Goal: Contribute content: Contribute content

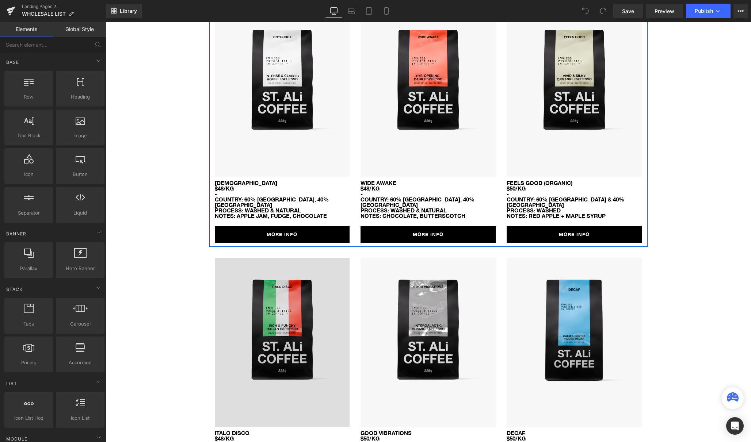
scroll to position [189, 0]
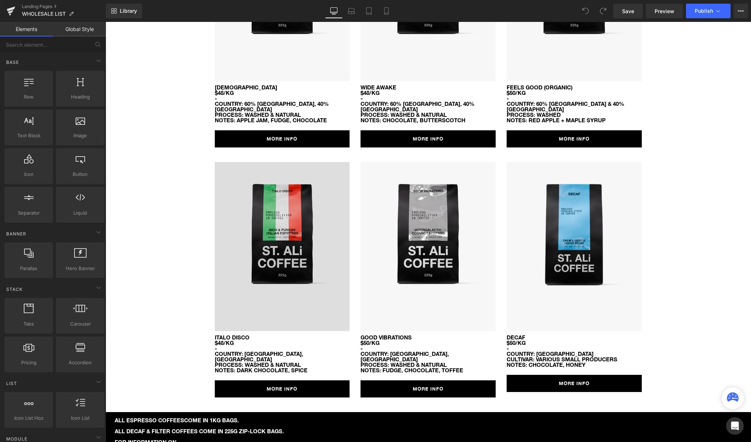
click at [264, 260] on img at bounding box center [282, 246] width 135 height 169
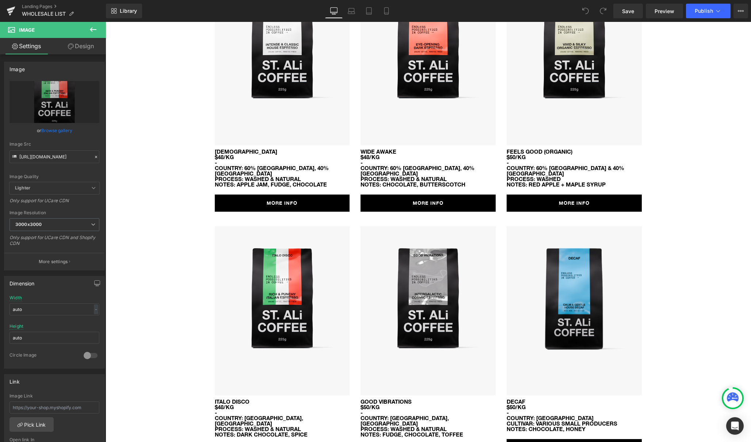
scroll to position [105, 0]
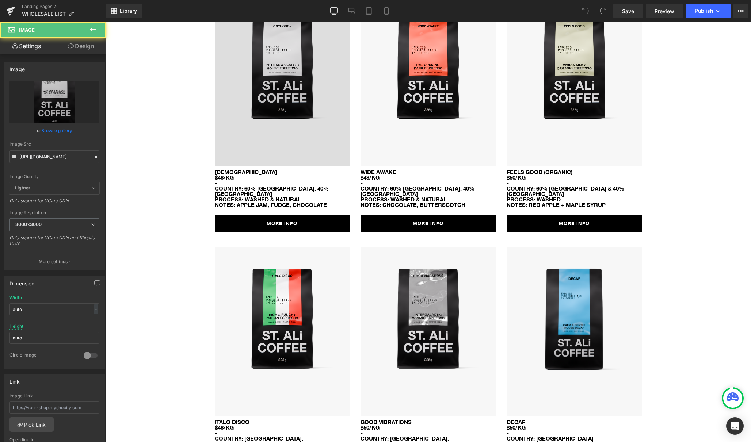
click at [293, 119] on img at bounding box center [282, 81] width 135 height 169
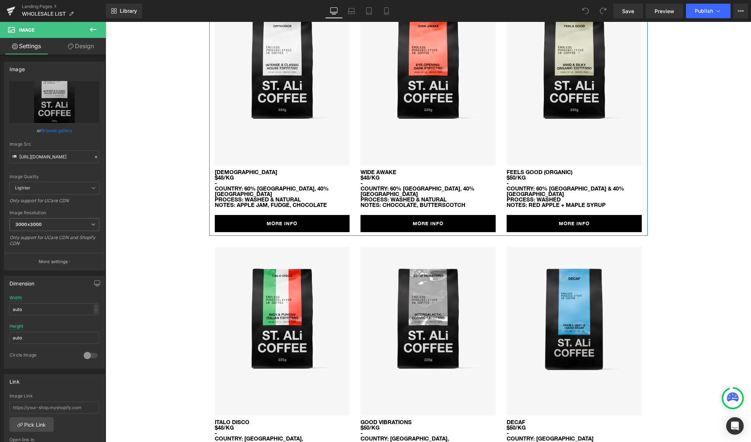
scroll to position [0, 0]
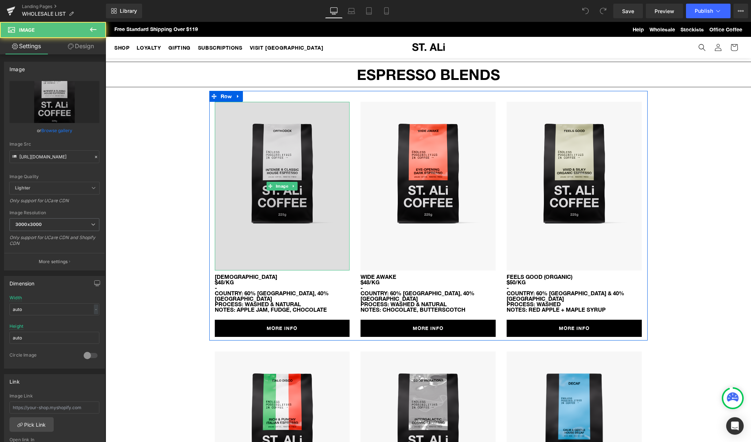
click at [289, 203] on img at bounding box center [282, 186] width 135 height 169
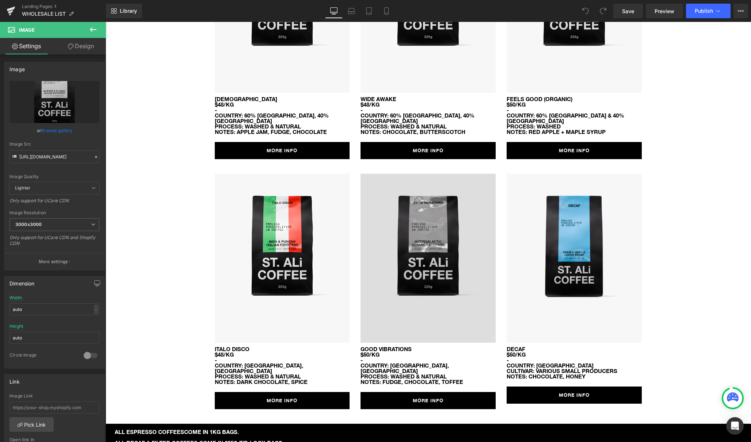
scroll to position [254, 0]
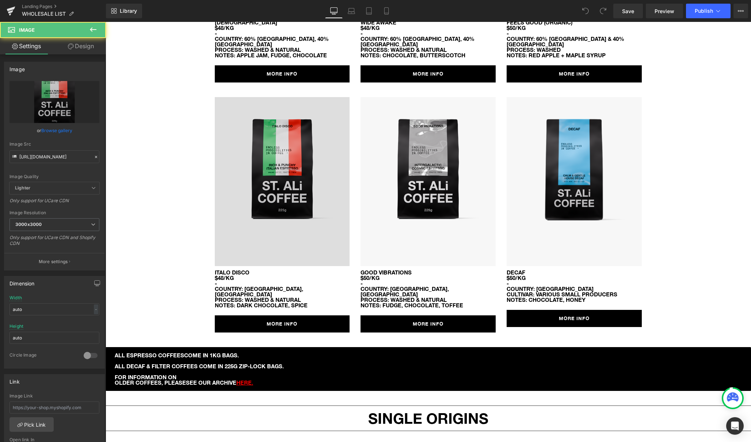
click at [226, 190] on img at bounding box center [282, 181] width 135 height 169
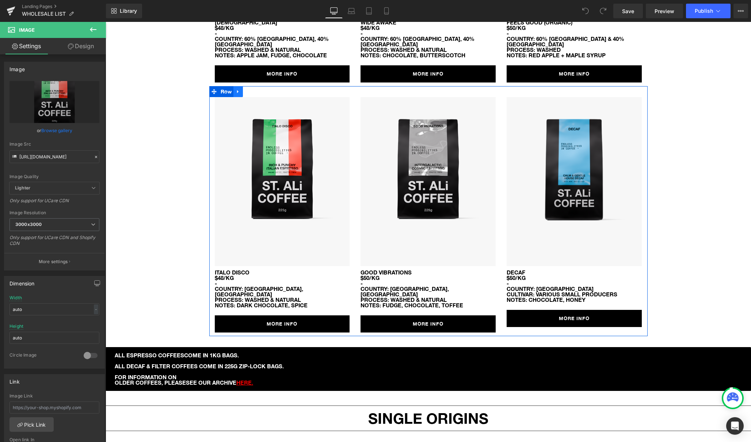
click at [237, 90] on icon at bounding box center [237, 91] width 1 height 3
click at [249, 89] on icon at bounding box center [247, 91] width 5 height 5
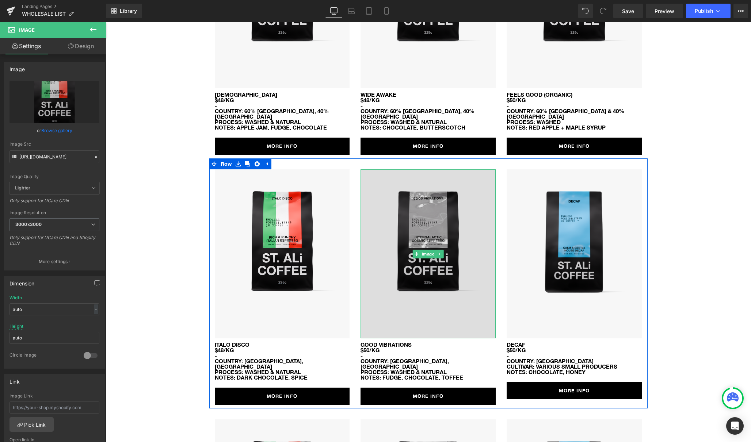
scroll to position [388, 0]
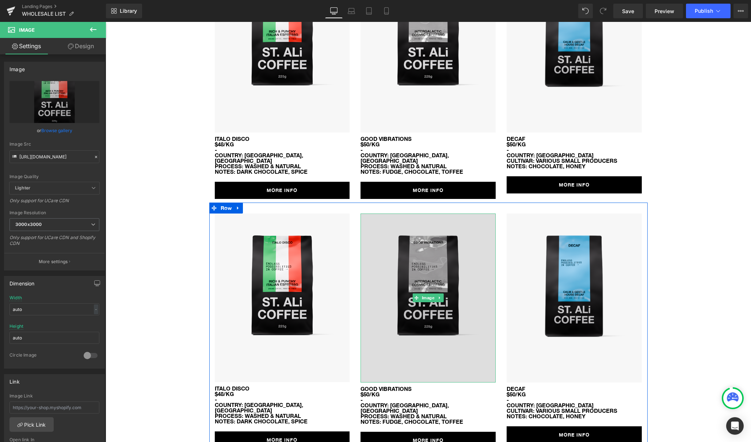
click at [371, 220] on img at bounding box center [427, 298] width 135 height 169
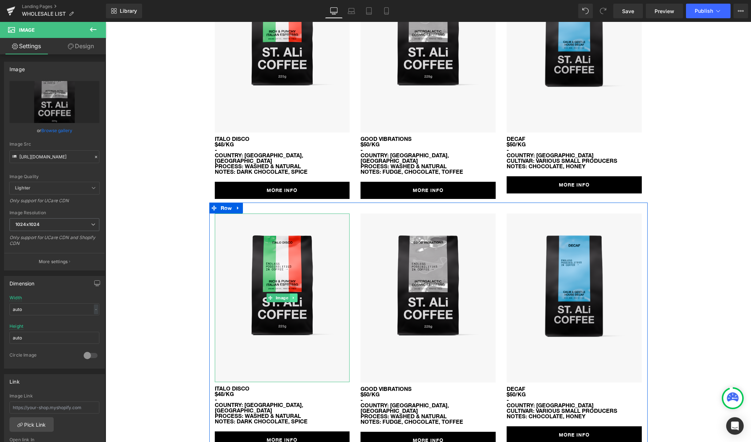
click at [294, 296] on icon at bounding box center [294, 298] width 4 height 4
click at [299, 296] on icon at bounding box center [297, 298] width 4 height 4
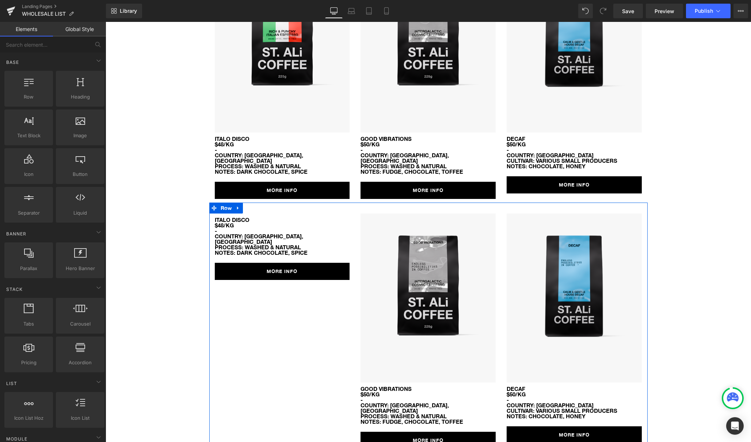
click at [279, 228] on div "- COUNTRY: [GEOGRAPHIC_DATA], [GEOGRAPHIC_DATA] PROCESS: WASHED & NATURAL NOTES…" at bounding box center [282, 241] width 135 height 27
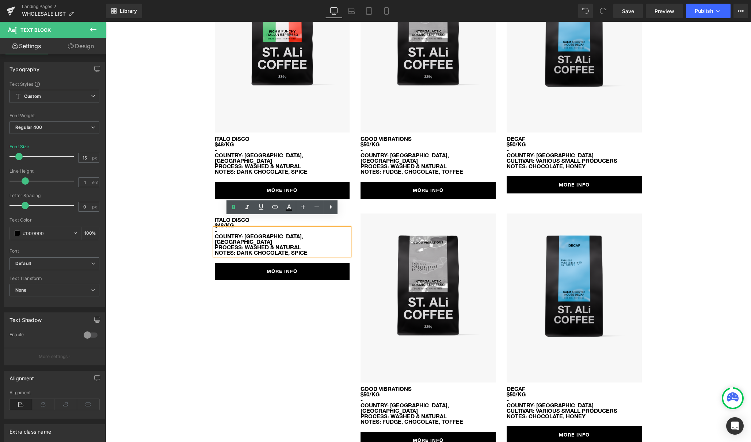
click at [312, 281] on div "ITALO DISCO $48/kg Text Block - COUNTRY: [GEOGRAPHIC_DATA], [GEOGRAPHIC_DATA] P…" at bounding box center [428, 328] width 438 height 250
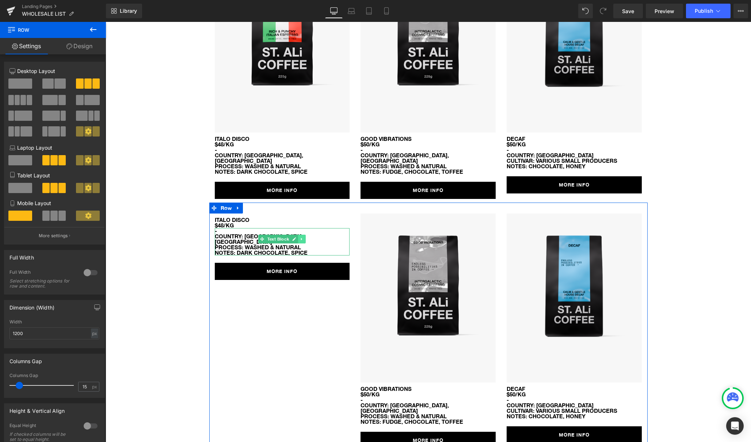
click at [301, 237] on icon at bounding box center [302, 239] width 4 height 4
click at [304, 237] on icon at bounding box center [306, 239] width 4 height 4
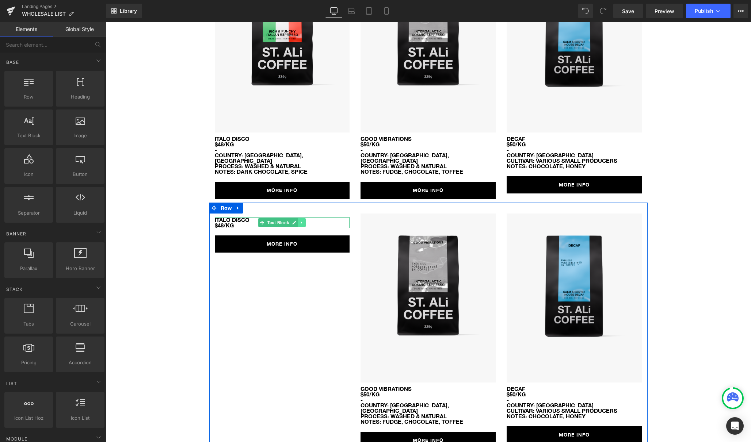
click at [304, 218] on link at bounding box center [302, 222] width 8 height 9
click at [304, 220] on icon at bounding box center [306, 222] width 4 height 4
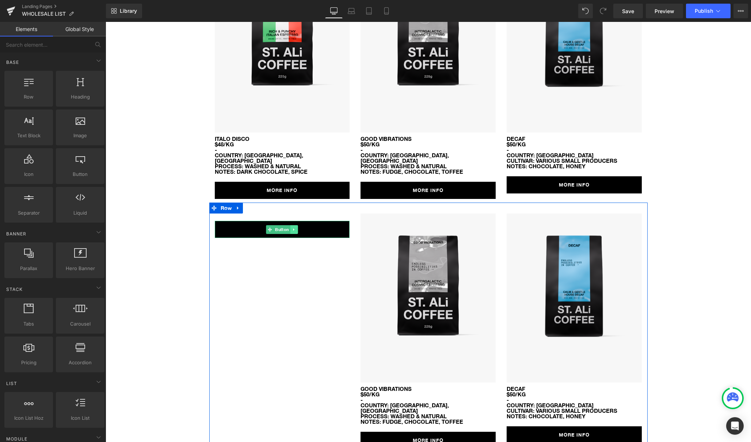
click at [294, 228] on icon at bounding box center [293, 229] width 1 height 3
click at [298, 227] on icon at bounding box center [298, 229] width 4 height 4
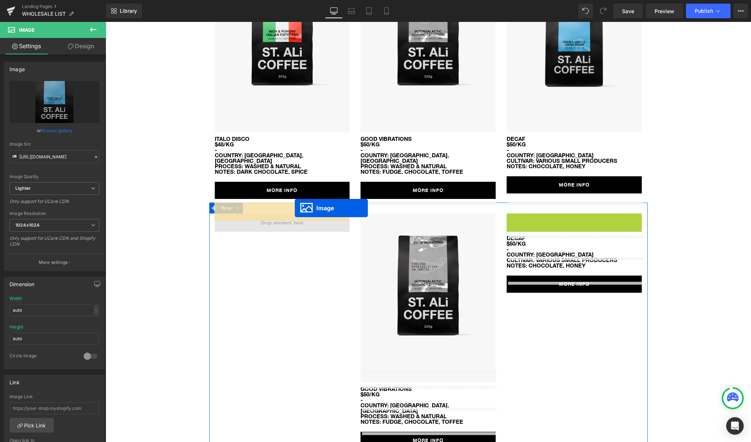
drag, startPoint x: 562, startPoint y: 289, endPoint x: 295, endPoint y: 208, distance: 278.7
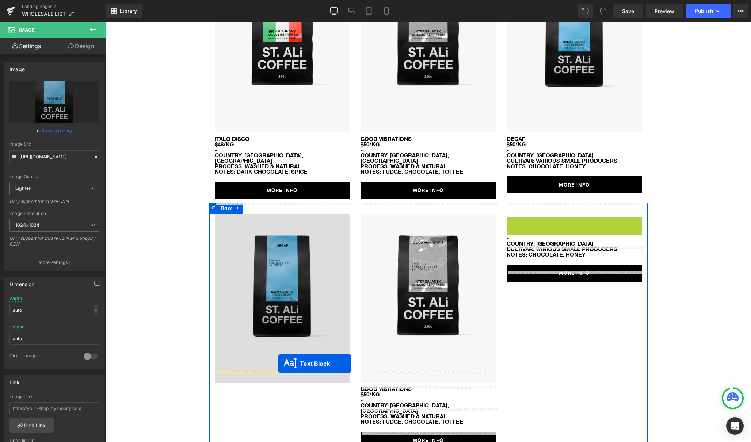
drag, startPoint x: 555, startPoint y: 211, endPoint x: 279, endPoint y: 363, distance: 315.2
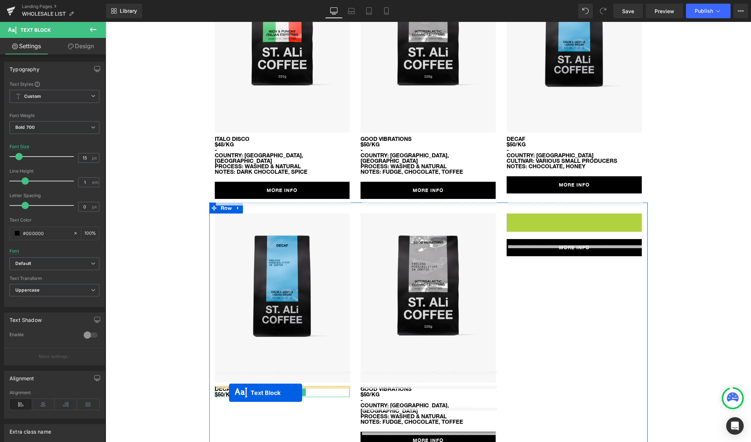
drag, startPoint x: 553, startPoint y: 215, endPoint x: 229, endPoint y: 392, distance: 369.4
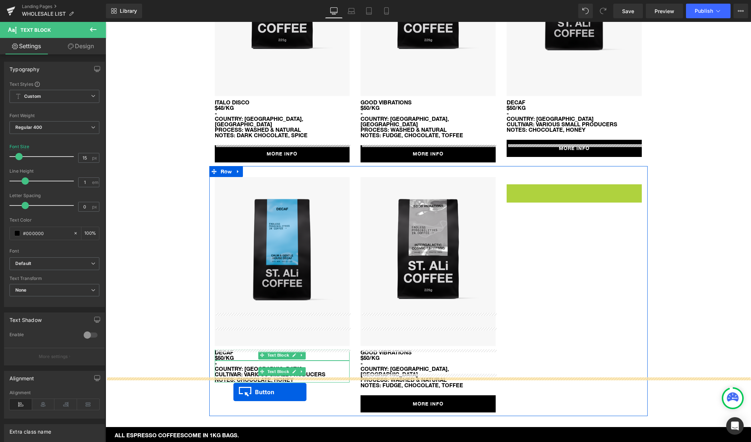
scroll to position [446, 0]
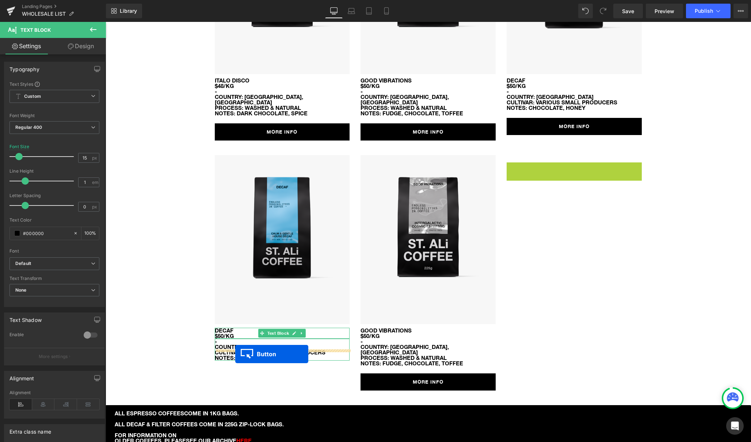
drag, startPoint x: 560, startPoint y: 220, endPoint x: 235, endPoint y: 354, distance: 351.1
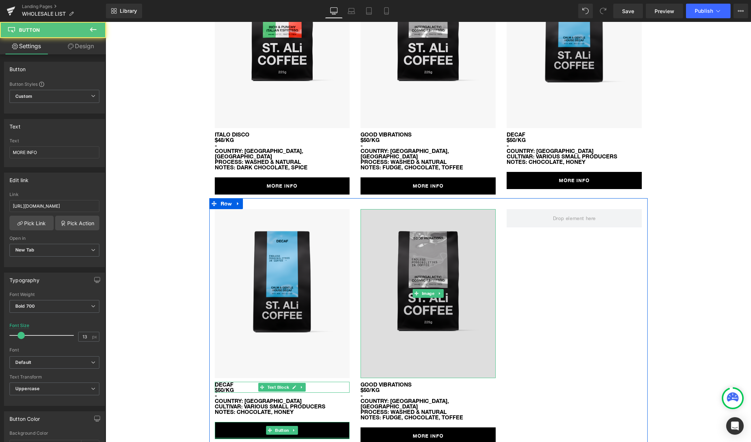
scroll to position [322, 0]
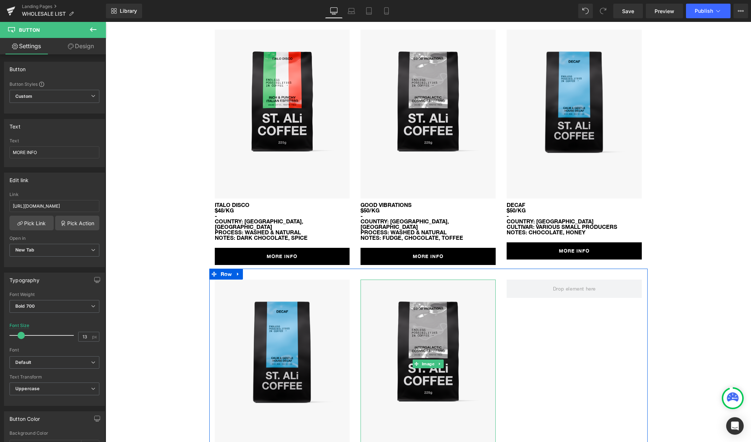
click at [439, 363] on icon at bounding box center [439, 364] width 1 height 3
click at [441, 362] on icon at bounding box center [443, 364] width 4 height 4
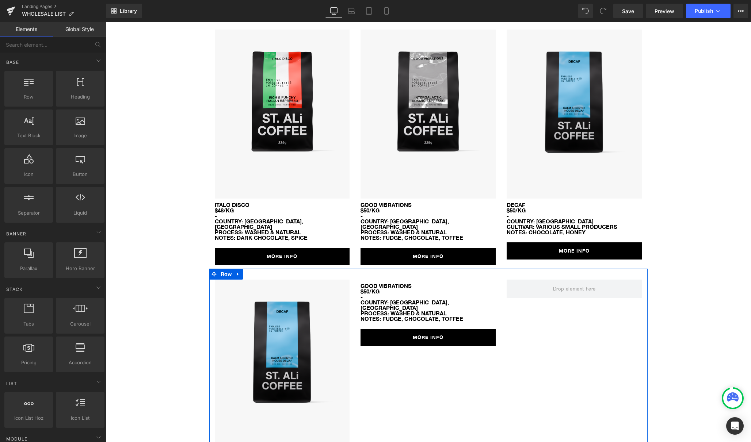
click at [454, 315] on strong "NOTES: FUDGE, CHOCOLATE, TOFFEE" at bounding box center [411, 318] width 103 height 7
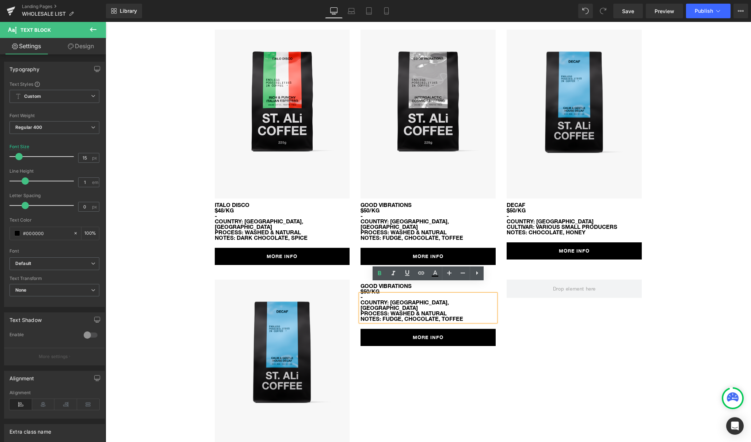
click at [534, 294] on div "Image DECAF $50/kg Text Block - COUNTRY: LATIN AMERICA CULTIVAR: VARIOUS SMALL …" at bounding box center [428, 391] width 438 height 245
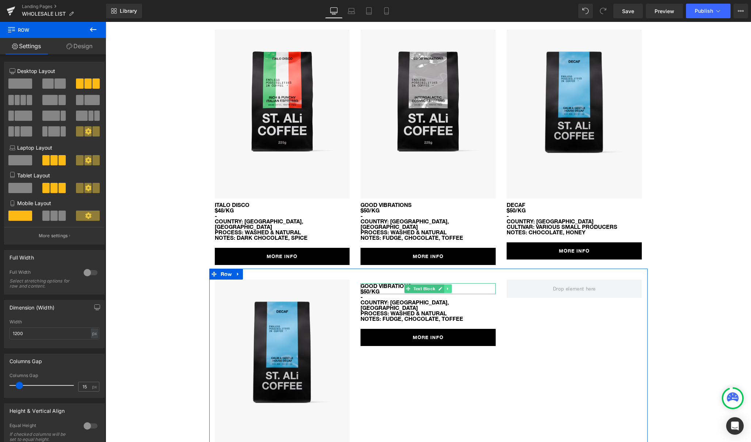
click at [449, 287] on icon at bounding box center [448, 289] width 4 height 4
click at [453, 284] on link at bounding box center [452, 288] width 8 height 9
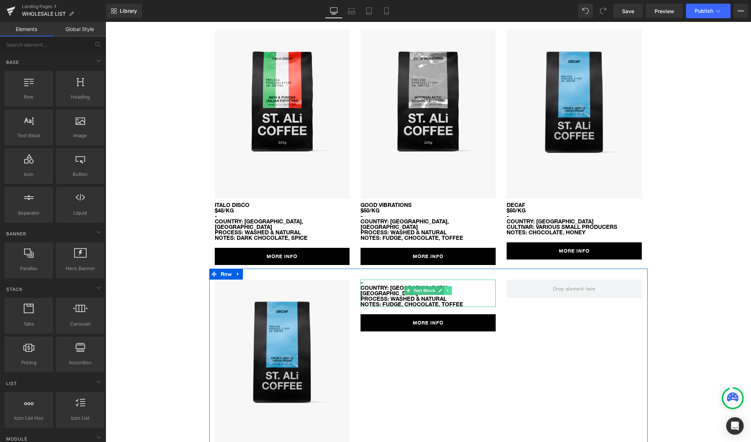
click at [449, 288] on icon at bounding box center [448, 290] width 4 height 4
click at [453, 288] on icon at bounding box center [452, 290] width 4 height 4
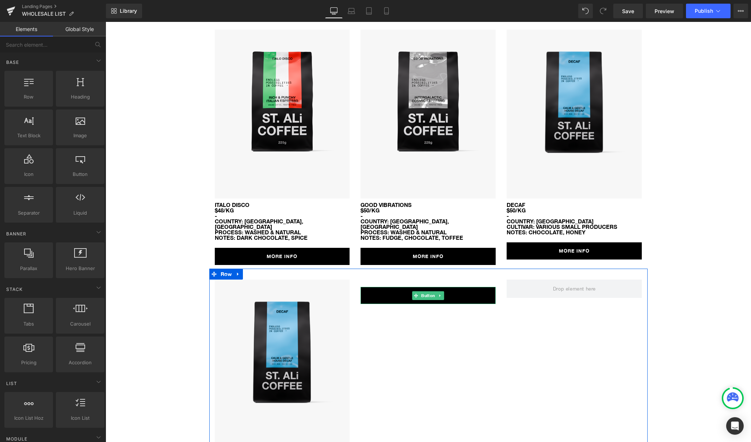
click at [441, 293] on icon at bounding box center [440, 295] width 4 height 4
click at [444, 293] on icon at bounding box center [444, 295] width 4 height 4
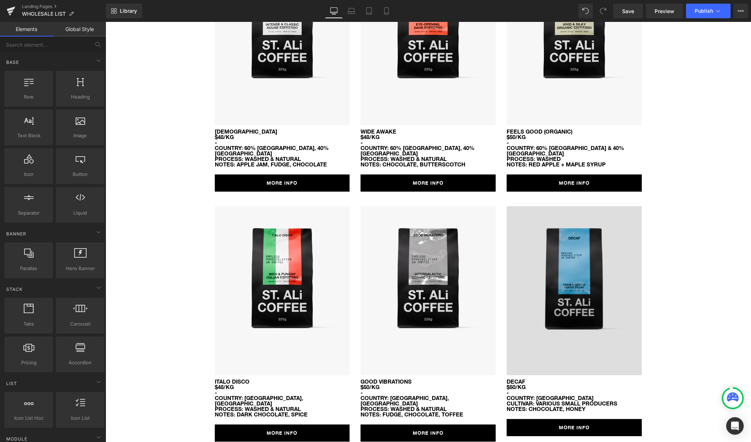
scroll to position [146, 0]
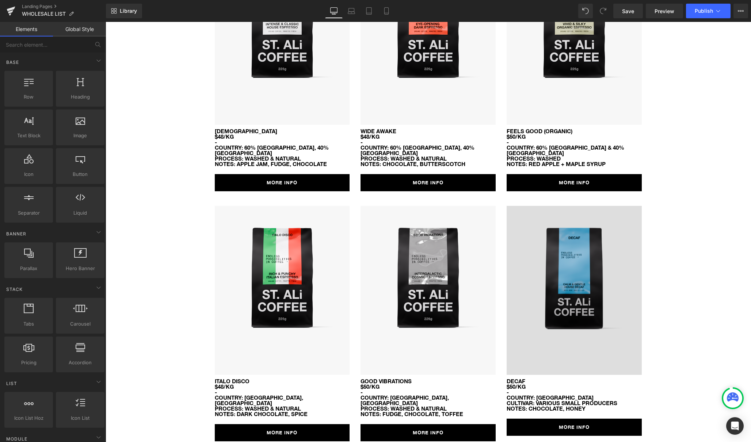
click at [603, 290] on img at bounding box center [573, 290] width 135 height 169
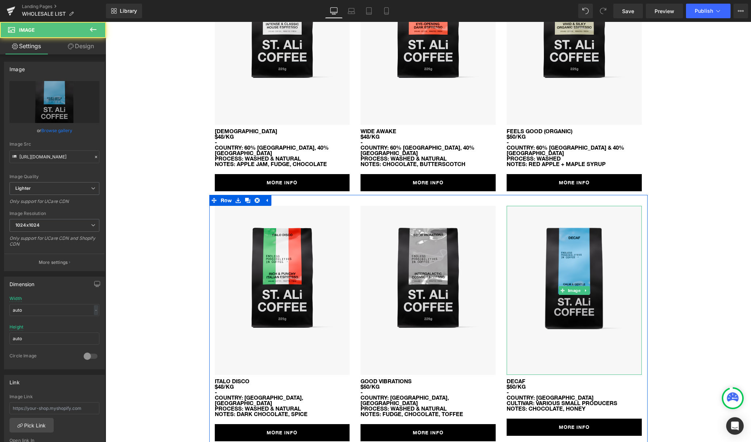
click at [586, 286] on link at bounding box center [586, 290] width 8 height 9
click at [591, 288] on icon at bounding box center [589, 290] width 4 height 4
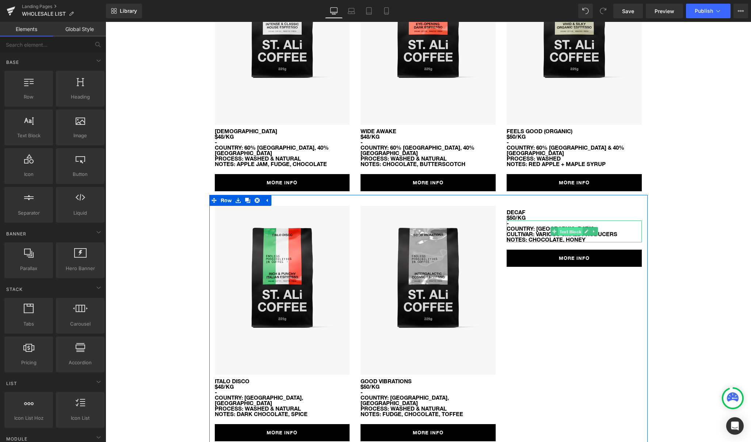
click at [572, 229] on span "Text Block" at bounding box center [570, 231] width 24 height 9
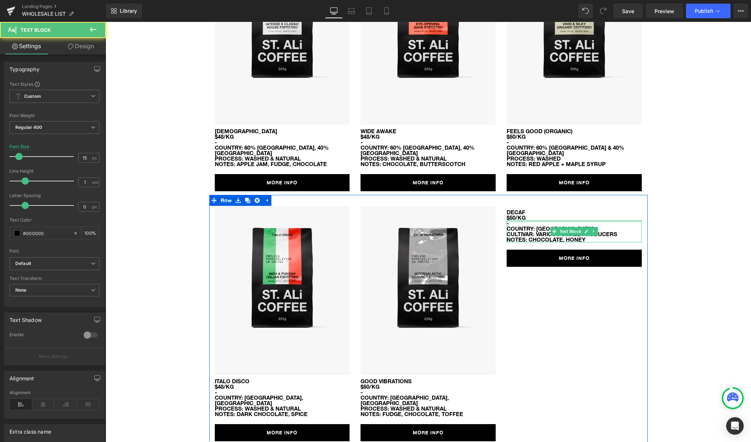
click at [105, 22] on div at bounding box center [105, 22] width 0 height 0
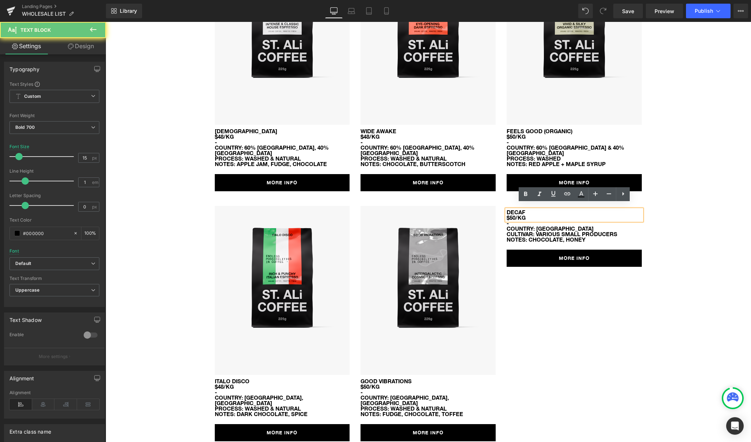
click at [552, 210] on div "DECAF $50/kg" at bounding box center [573, 215] width 135 height 11
click at [642, 229] on div "DECAF $50/kg Text Block - COUNTRY: LATIN AMERICA CULTIVAR: VARIOUS SMALL PRODUC…" at bounding box center [574, 236] width 146 height 61
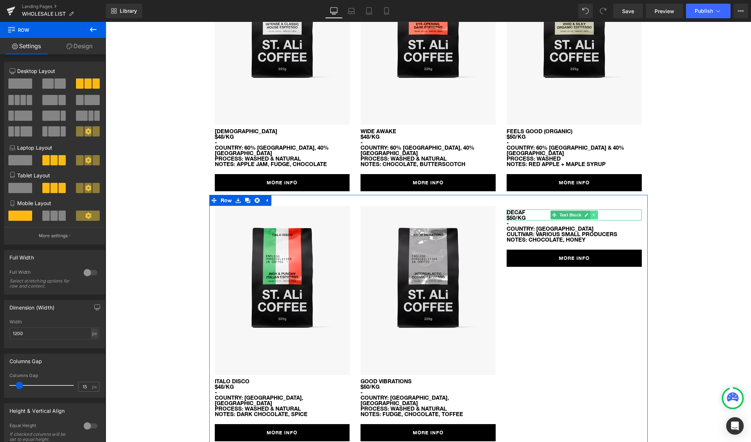
click at [594, 213] on icon at bounding box center [594, 215] width 4 height 4
click at [596, 213] on icon at bounding box center [598, 215] width 4 height 4
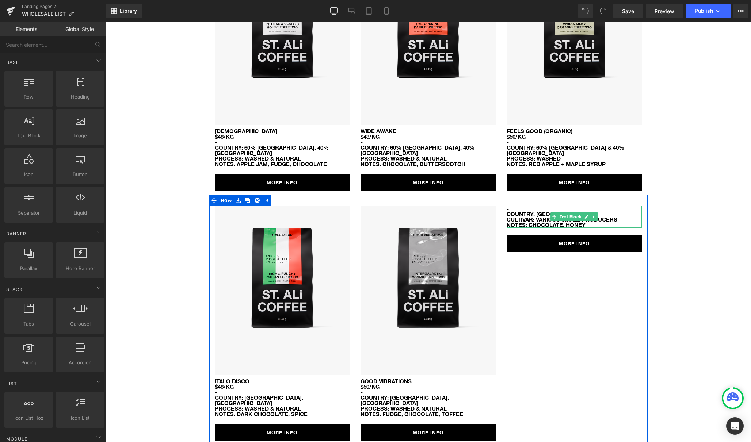
click at [599, 216] on strong "CULTIVAR: VARIOUS SMALL PRODUCERS" at bounding box center [561, 219] width 111 height 7
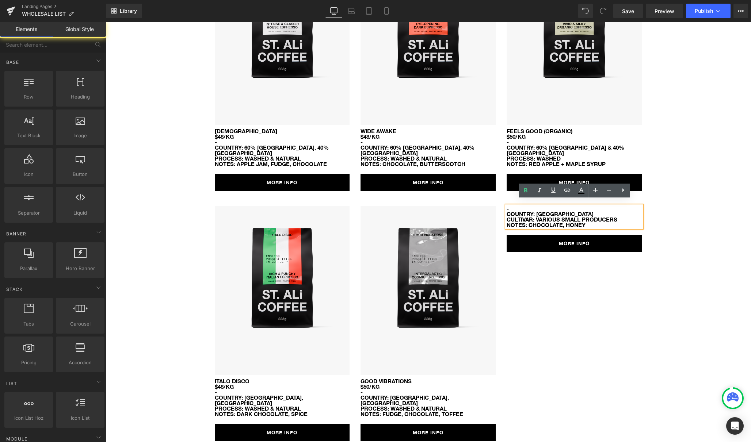
drag, startPoint x: 701, startPoint y: 224, endPoint x: 651, endPoint y: 222, distance: 50.1
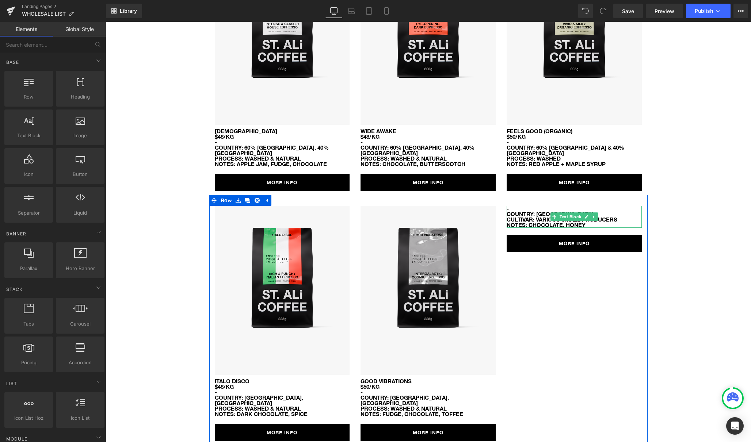
click at [594, 214] on link at bounding box center [594, 216] width 8 height 9
click at [597, 214] on link at bounding box center [598, 216] width 8 height 9
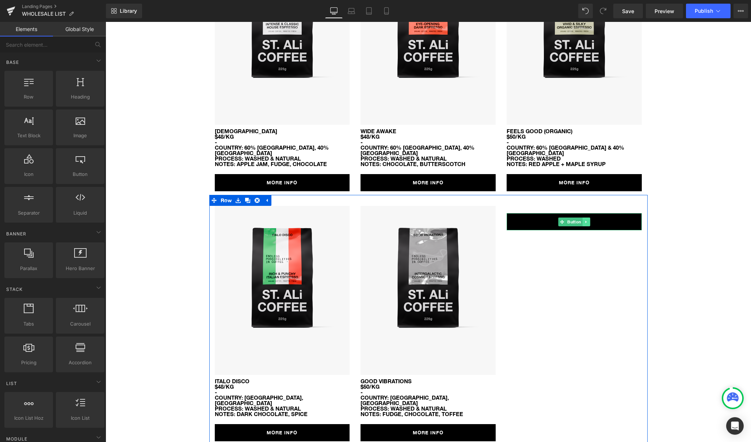
click at [586, 220] on icon at bounding box center [585, 221] width 1 height 3
click at [590, 220] on icon at bounding box center [590, 222] width 4 height 4
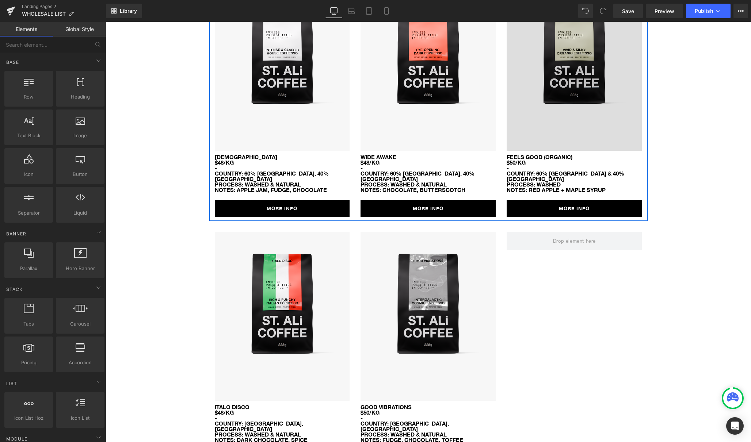
scroll to position [112, 0]
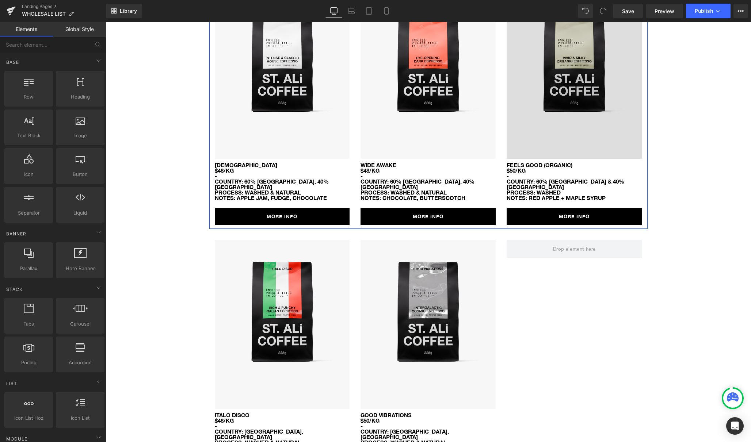
click at [564, 66] on img at bounding box center [573, 74] width 135 height 169
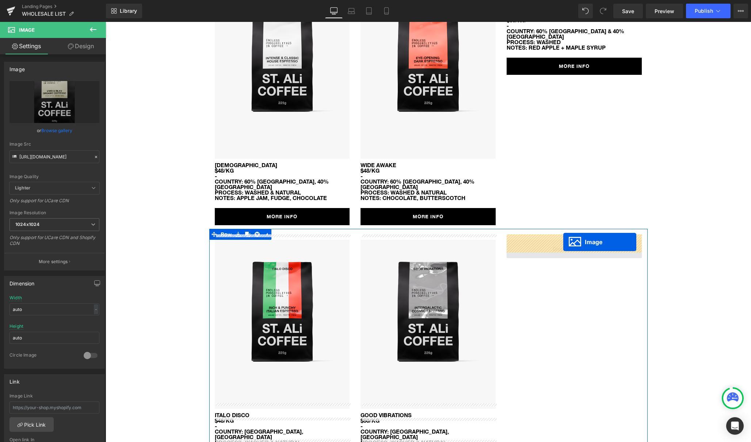
drag, startPoint x: 564, startPoint y: 74, endPoint x: 563, endPoint y: 242, distance: 167.9
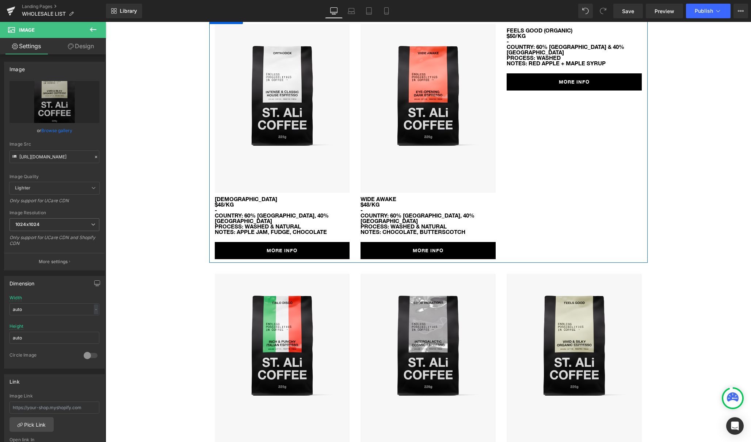
scroll to position [66, 0]
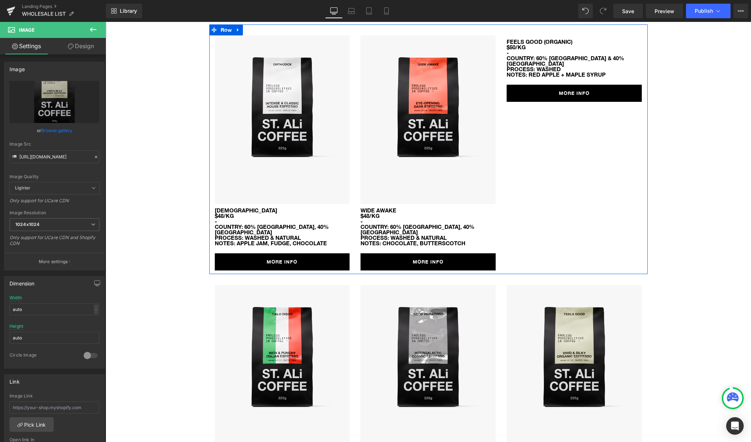
click at [547, 49] on div "FEELS GOOD (ORGANIC) $50/kg Text Block" at bounding box center [573, 44] width 135 height 11
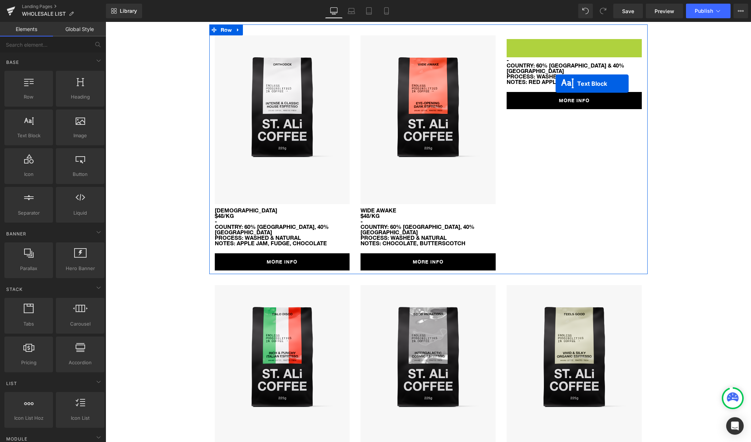
scroll to position [59, 0]
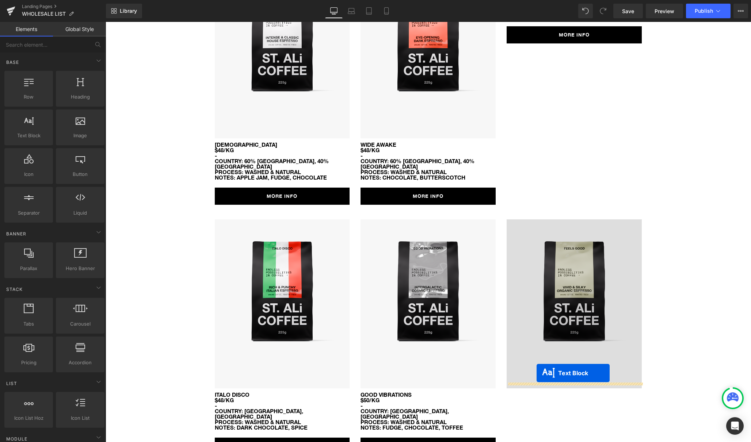
drag, startPoint x: 554, startPoint y: 45, endPoint x: 543, endPoint y: 356, distance: 311.2
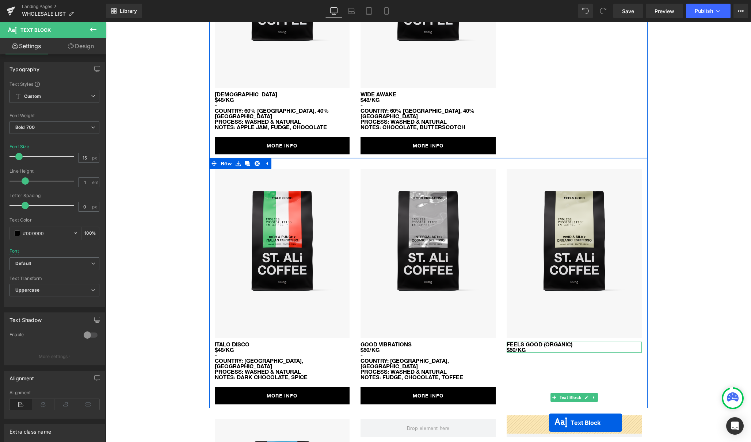
scroll to position [197, 0]
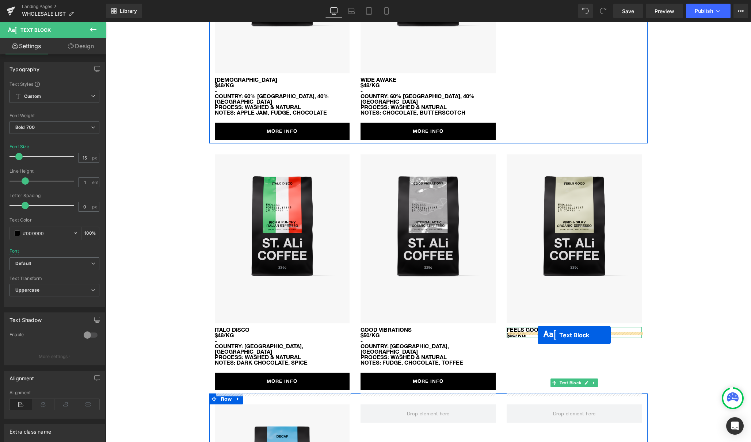
drag, startPoint x: 553, startPoint y: 115, endPoint x: 541, endPoint y: 327, distance: 213.2
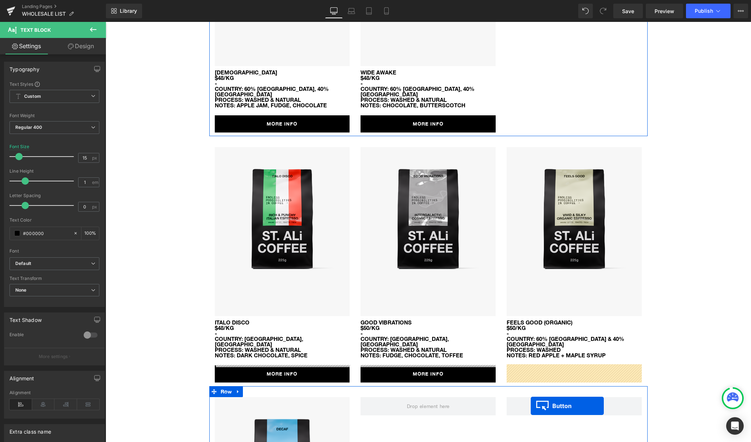
scroll to position [226, 0]
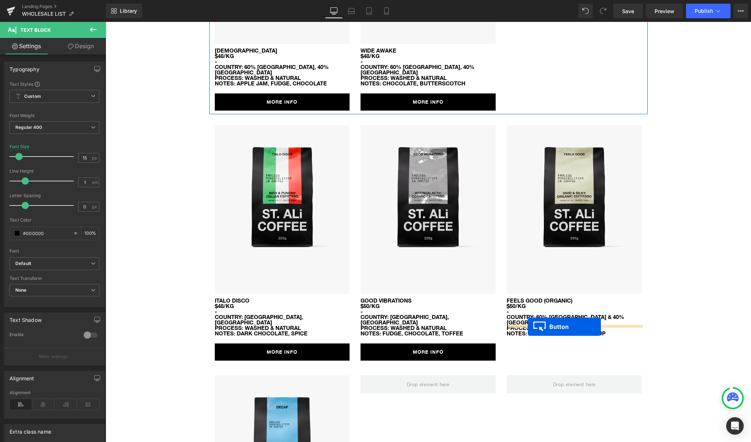
drag, startPoint x: 561, startPoint y: 119, endPoint x: 527, endPoint y: 326, distance: 210.0
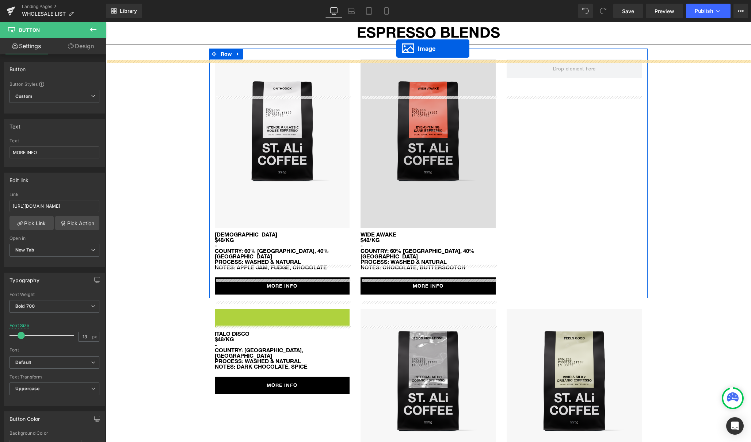
scroll to position [0, 0]
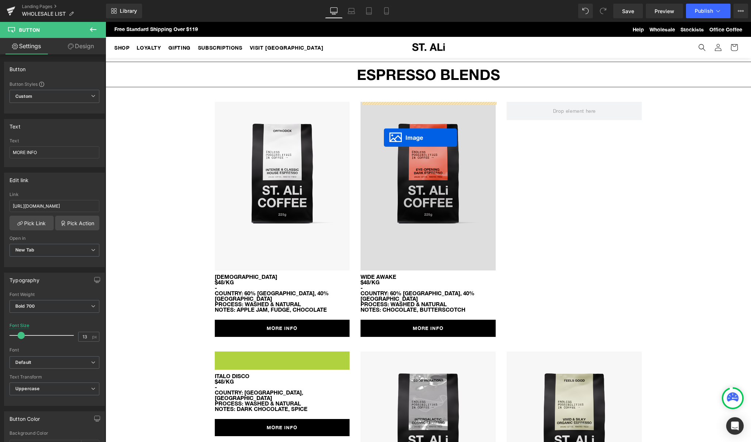
drag, startPoint x: 270, startPoint y: 335, endPoint x: 384, endPoint y: 126, distance: 238.2
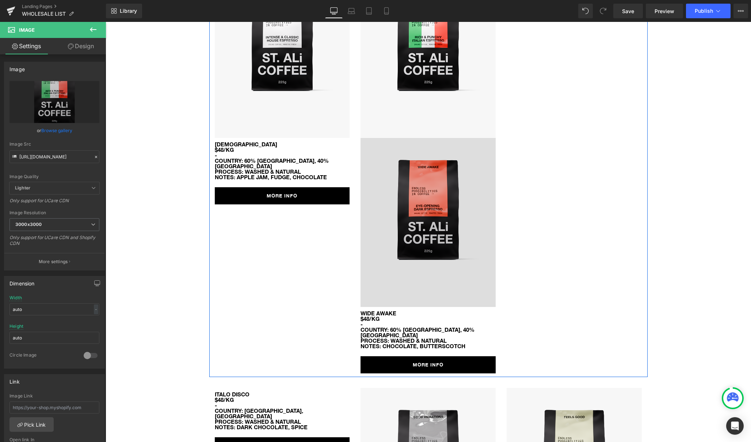
scroll to position [147, 0]
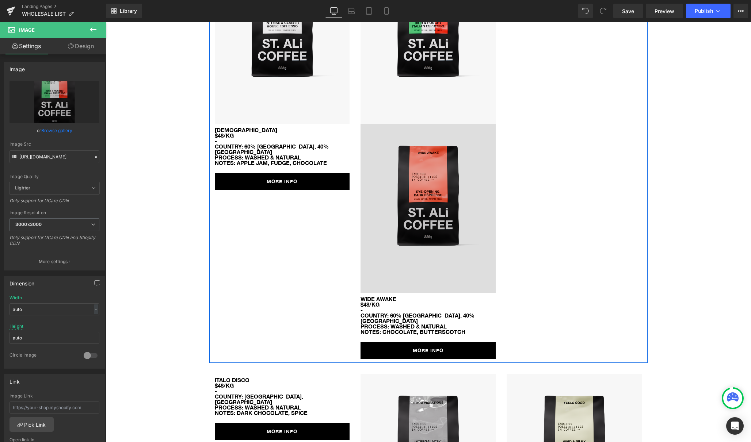
click at [412, 207] on div "Image" at bounding box center [427, 208] width 135 height 169
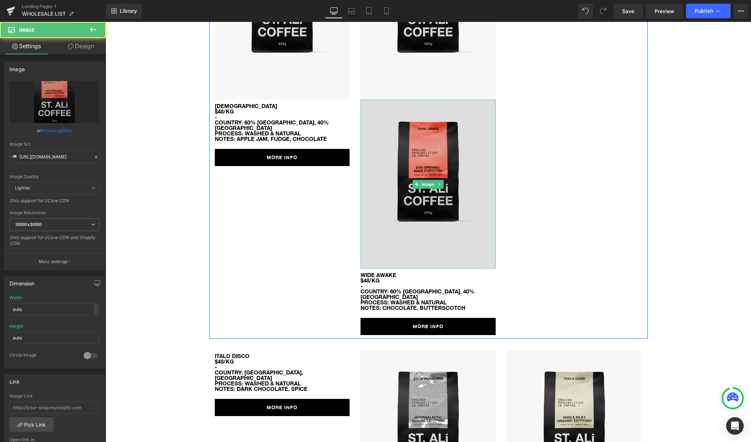
scroll to position [200, 0]
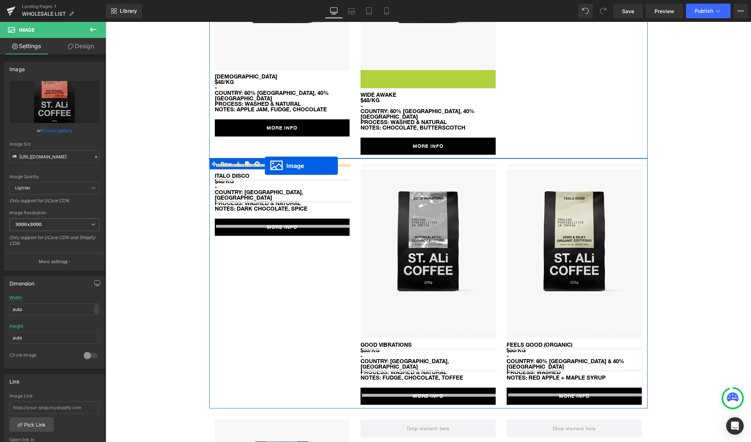
drag, startPoint x: 415, startPoint y: 152, endPoint x: 265, endPoint y: 166, distance: 150.7
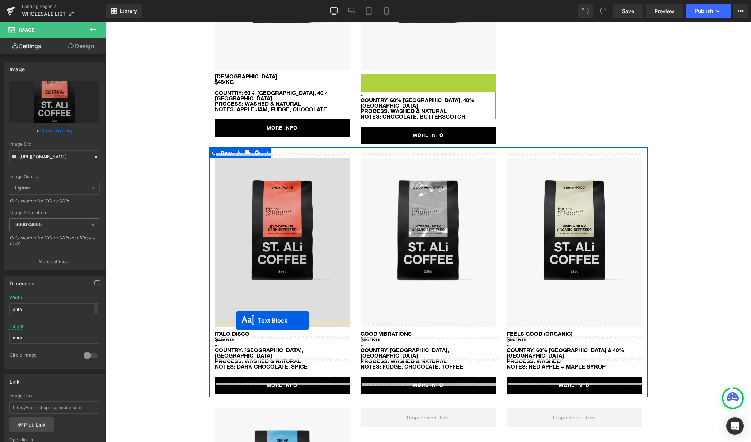
drag, startPoint x: 387, startPoint y: 137, endPoint x: 299, endPoint y: 261, distance: 152.3
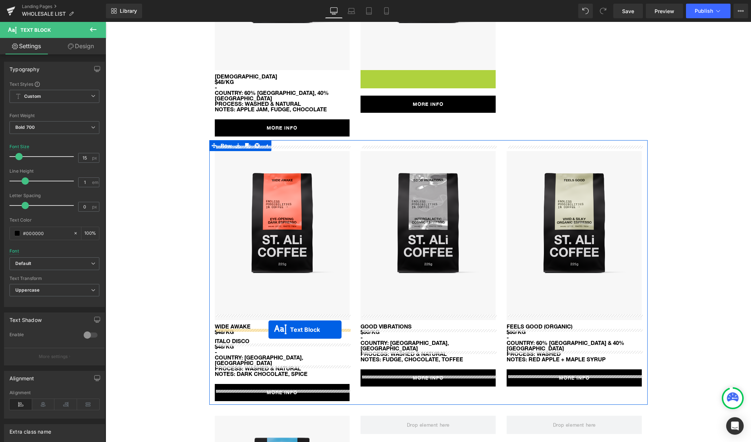
drag, startPoint x: 408, startPoint y: 81, endPoint x: 281, endPoint y: 322, distance: 272.4
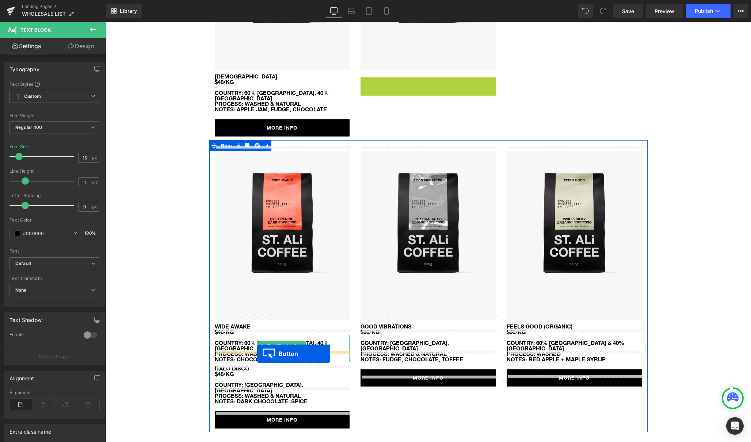
drag, startPoint x: 415, startPoint y: 88, endPoint x: 260, endPoint y: 355, distance: 309.3
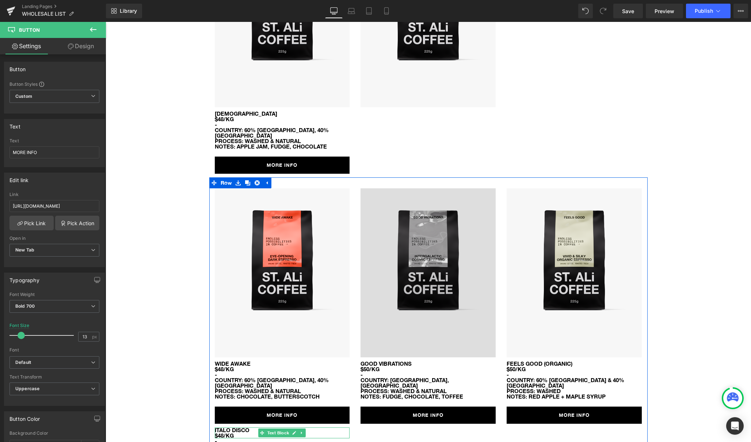
scroll to position [170, 0]
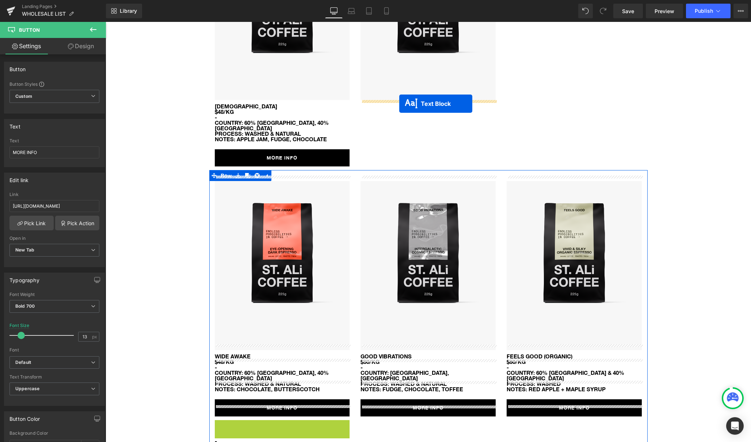
drag, startPoint x: 264, startPoint y: 421, endPoint x: 397, endPoint y: 104, distance: 344.3
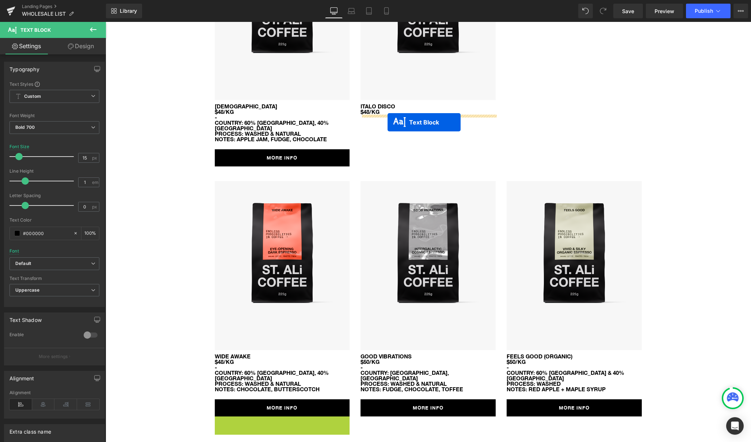
drag, startPoint x: 261, startPoint y: 419, endPoint x: 387, endPoint y: 122, distance: 322.1
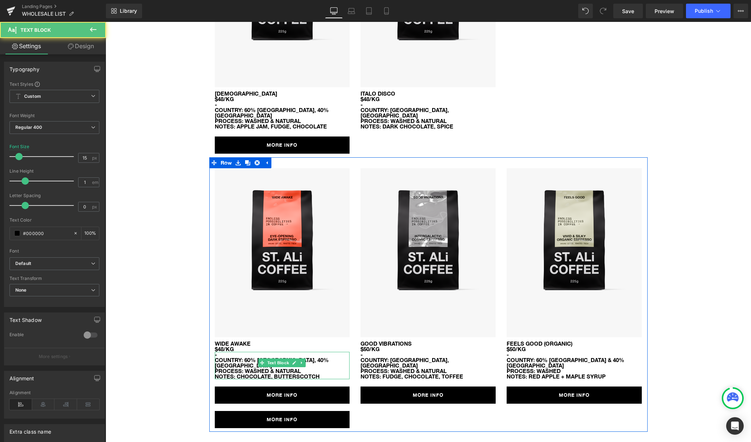
scroll to position [189, 0]
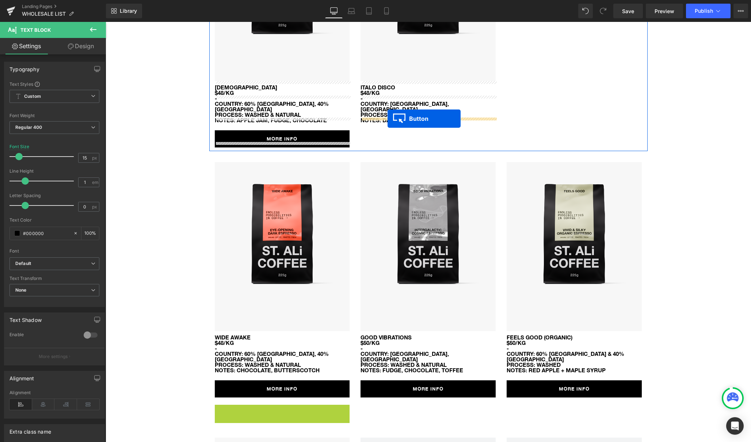
drag, startPoint x: 269, startPoint y: 403, endPoint x: 387, endPoint y: 119, distance: 308.1
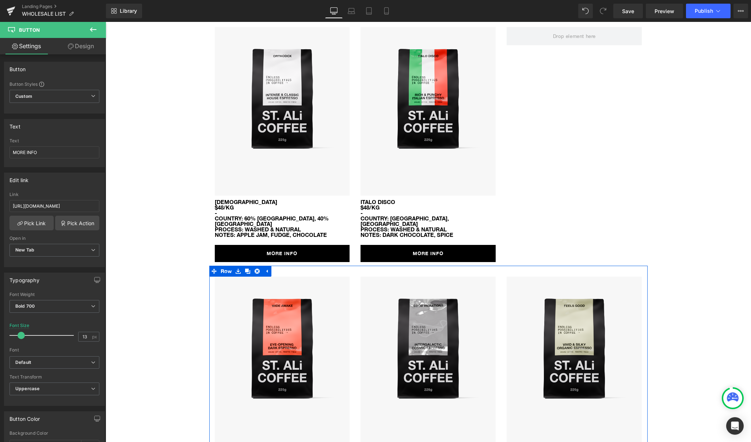
scroll to position [7, 0]
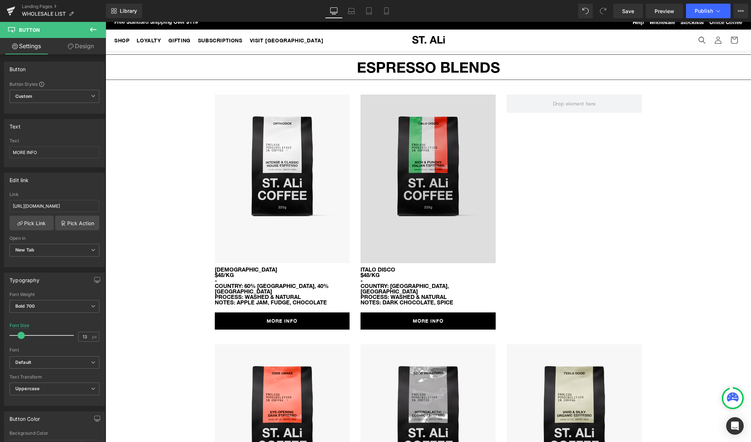
click at [433, 161] on img at bounding box center [427, 179] width 135 height 169
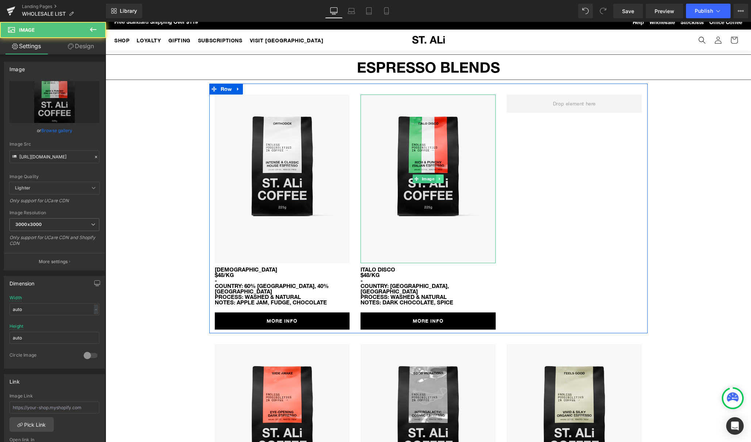
click at [439, 179] on icon at bounding box center [439, 179] width 1 height 3
click at [435, 179] on icon at bounding box center [436, 179] width 4 height 4
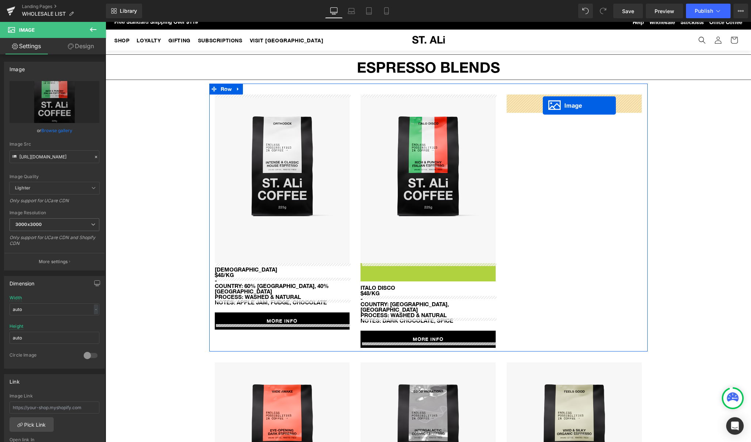
drag, startPoint x: 415, startPoint y: 348, endPoint x: 542, endPoint y: 105, distance: 274.1
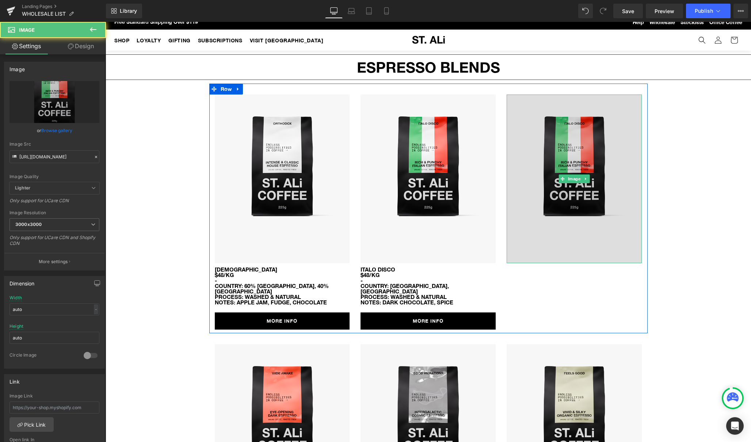
click at [545, 156] on img at bounding box center [573, 179] width 135 height 169
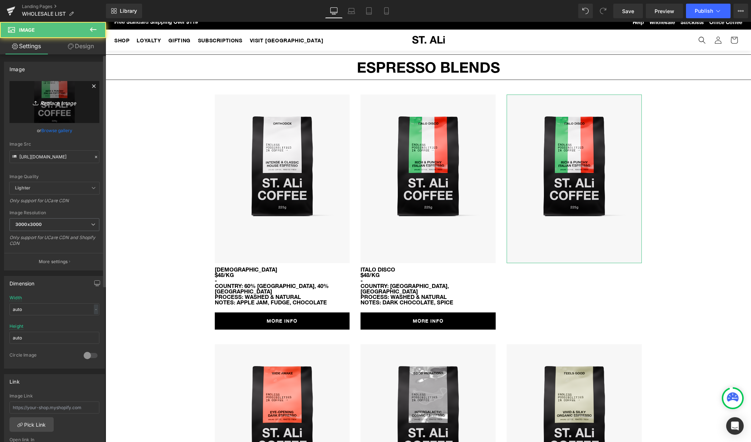
click at [55, 109] on link "Replace Image" at bounding box center [54, 102] width 90 height 42
click at [58, 101] on icon "Replace Image" at bounding box center [54, 101] width 58 height 9
type input "C:\fakepath\raddad-225g-sml_02799061-0565-4881-ad45-ac04bccea38a.png"
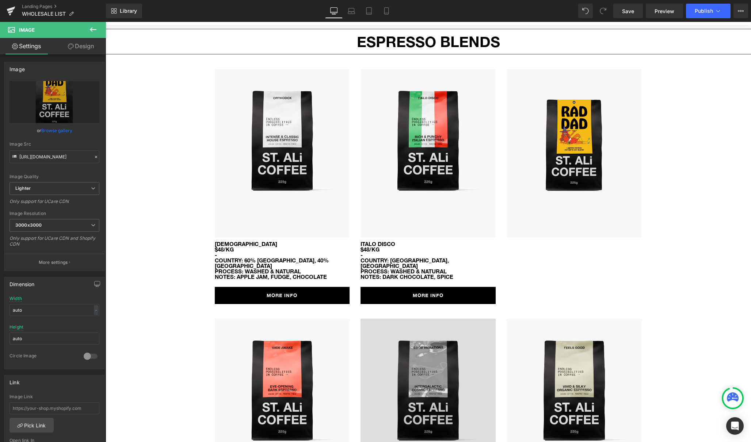
scroll to position [24, 0]
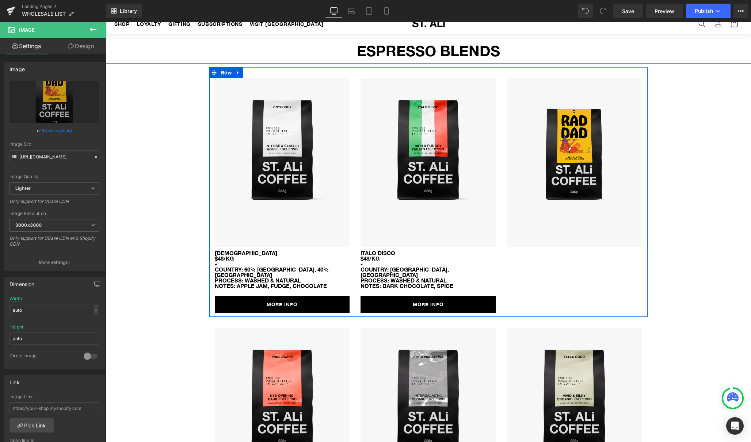
click at [384, 252] on b "ITALO DISCO $48/kg" at bounding box center [377, 256] width 35 height 12
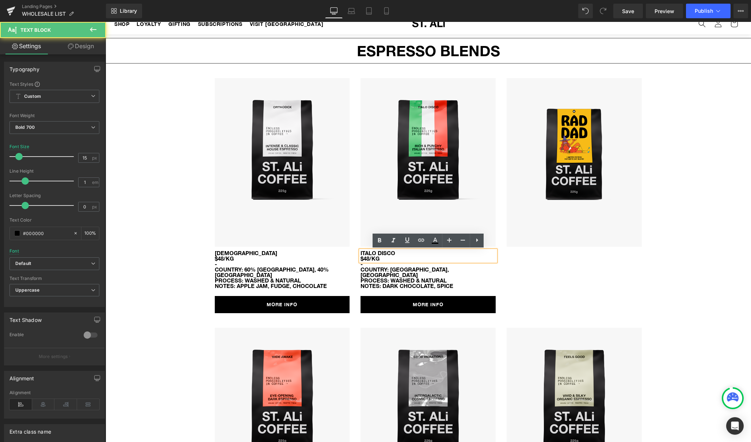
click at [548, 302] on div "Image ORTHODOX $48/kg Text Block - COUNTRY: 60% [GEOGRAPHIC_DATA], 40% BRAZIL P…" at bounding box center [428, 192] width 438 height 250
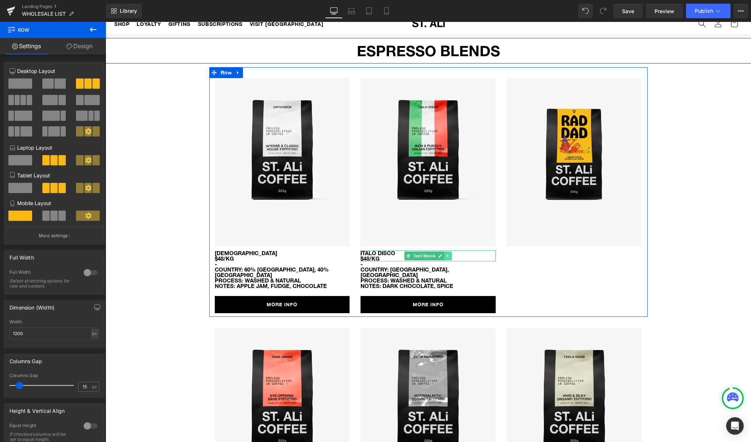
click at [448, 257] on icon at bounding box center [448, 256] width 4 height 4
drag, startPoint x: 443, startPoint y: 257, endPoint x: 429, endPoint y: 261, distance: 14.3
click at [443, 257] on icon at bounding box center [444, 256] width 4 height 4
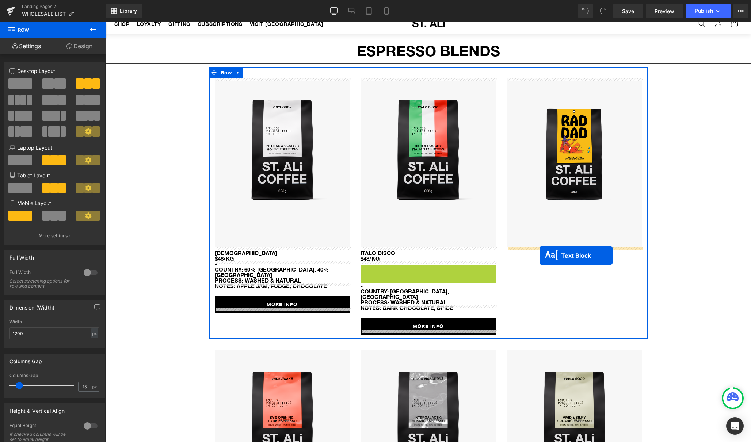
drag, startPoint x: 408, startPoint y: 270, endPoint x: 540, endPoint y: 254, distance: 132.5
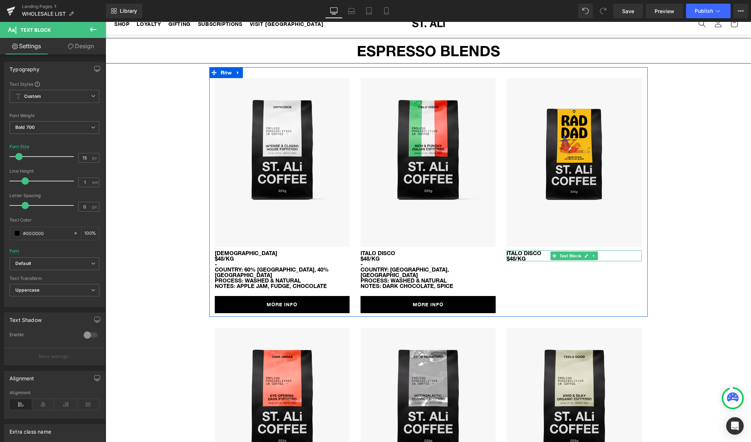
click at [515, 253] on b "ITALO DISCO $48/kg" at bounding box center [523, 256] width 35 height 12
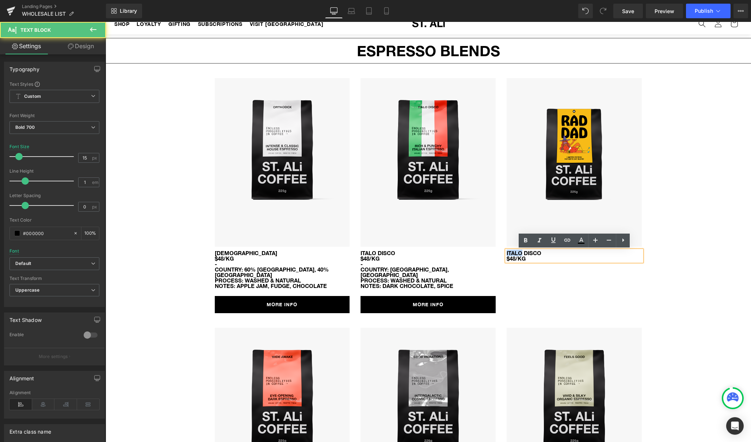
click at [515, 253] on b "ITALO DISCO $48/kg" at bounding box center [523, 256] width 35 height 12
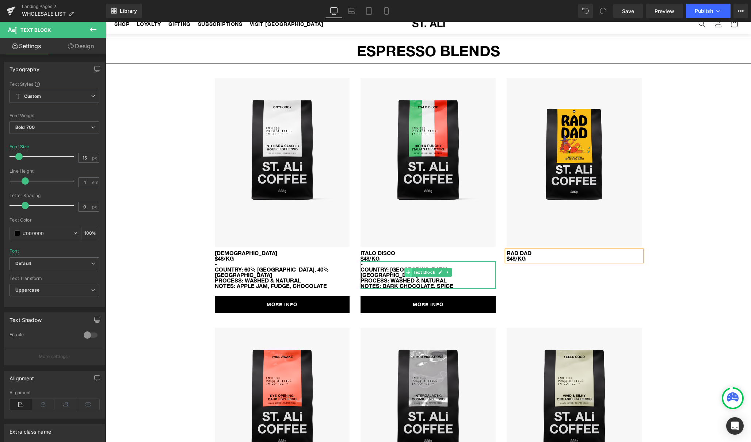
click at [407, 275] on span at bounding box center [408, 272] width 8 height 9
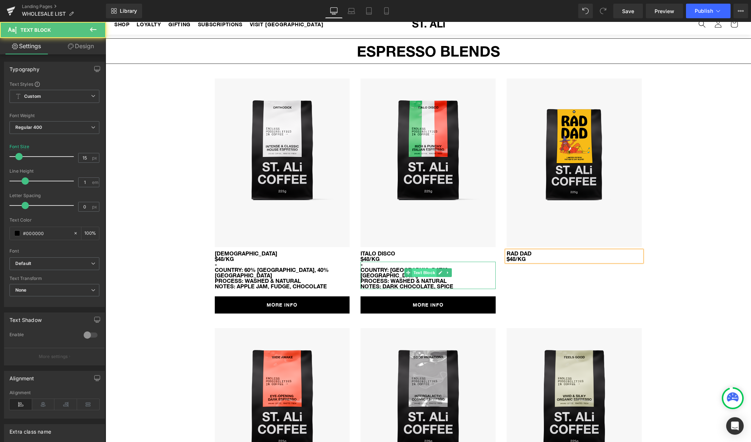
scroll to position [23, 0]
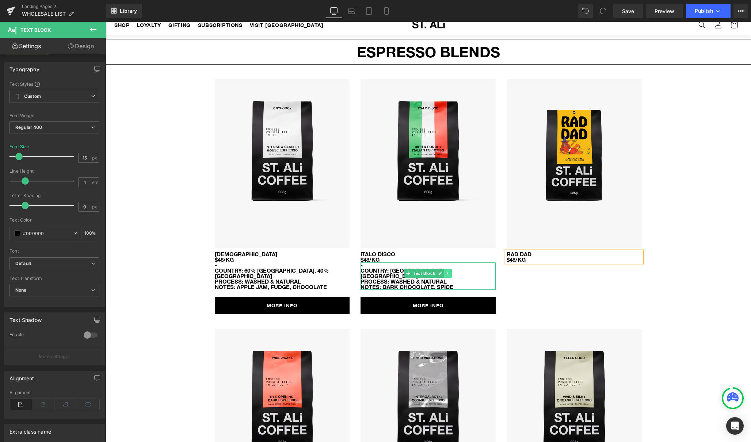
click at [448, 274] on icon at bounding box center [448, 273] width 4 height 4
click at [442, 274] on icon at bounding box center [444, 274] width 4 height 4
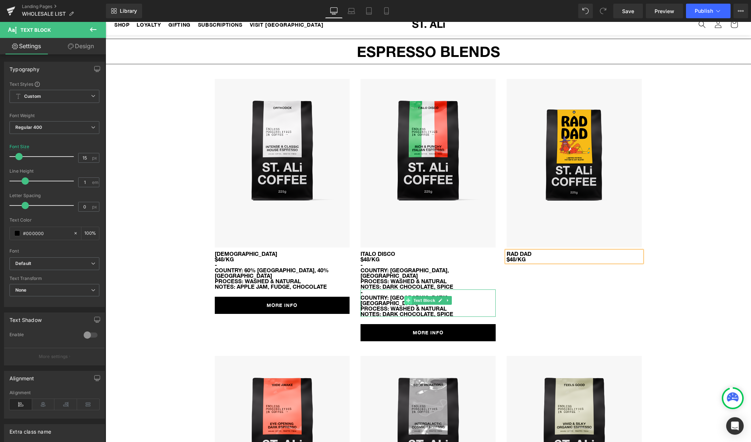
scroll to position [24, 0]
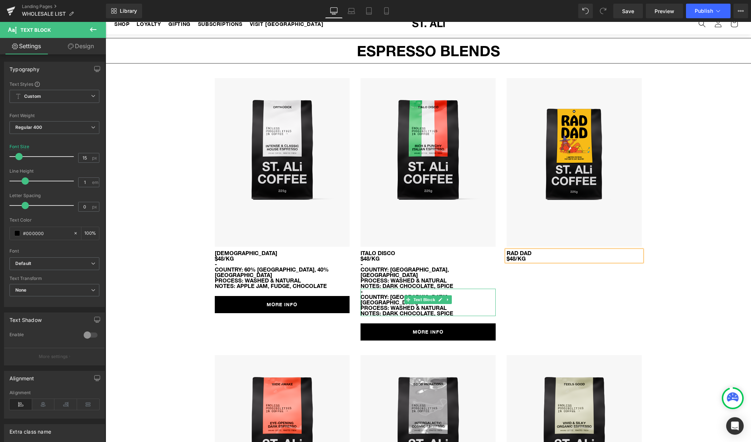
click at [360, 297] on div "Image ITALO DISCO $48/kg Text Block - COUNTRY: [GEOGRAPHIC_DATA], [GEOGRAPHIC_D…" at bounding box center [428, 209] width 146 height 262
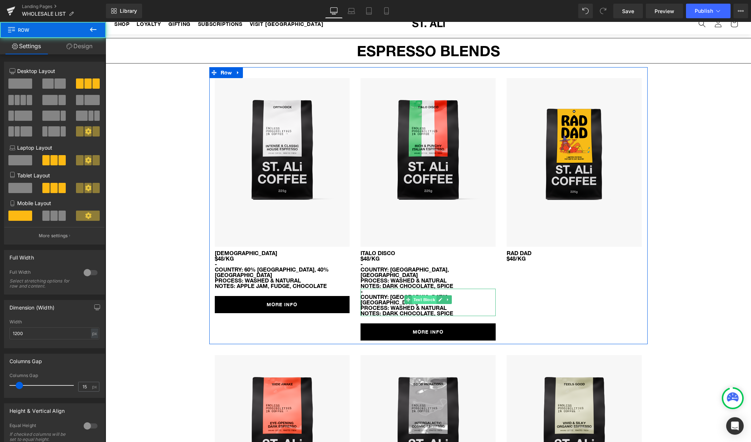
scroll to position [23, 0]
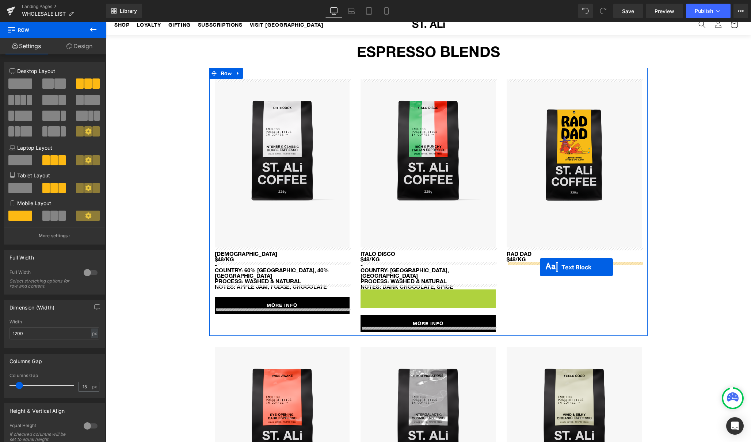
drag, startPoint x: 408, startPoint y: 298, endPoint x: 540, endPoint y: 267, distance: 135.4
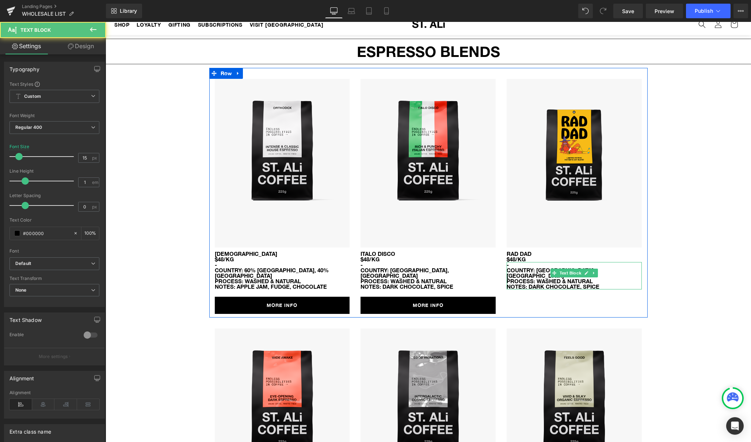
click at [523, 278] on strong "PROCESS: WASHED & NATURAL" at bounding box center [549, 281] width 86 height 7
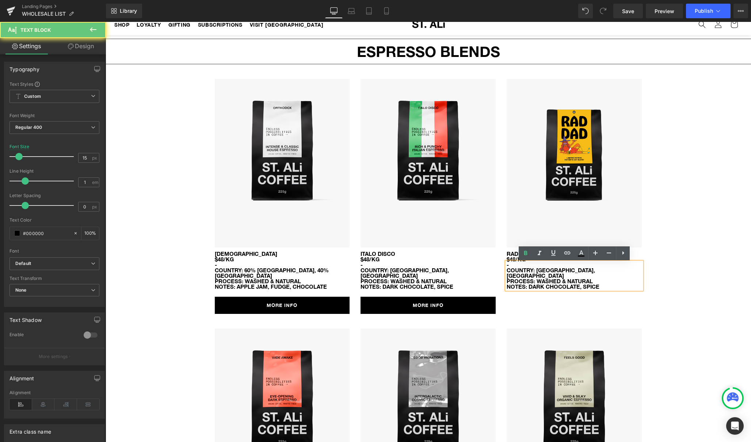
scroll to position [22, 0]
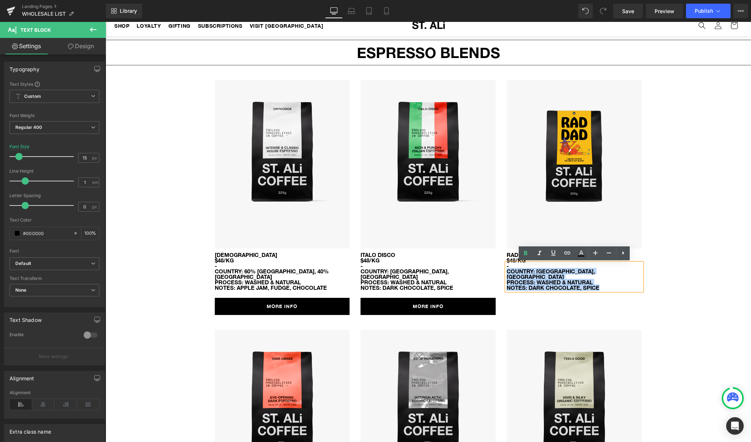
drag, startPoint x: 555, startPoint y: 281, endPoint x: 507, endPoint y: 272, distance: 48.7
click at [507, 272] on div "- COUNTRY: [GEOGRAPHIC_DATA], [GEOGRAPHIC_DATA] PROCESS: WASHED & NATURAL NOTES…" at bounding box center [573, 276] width 135 height 27
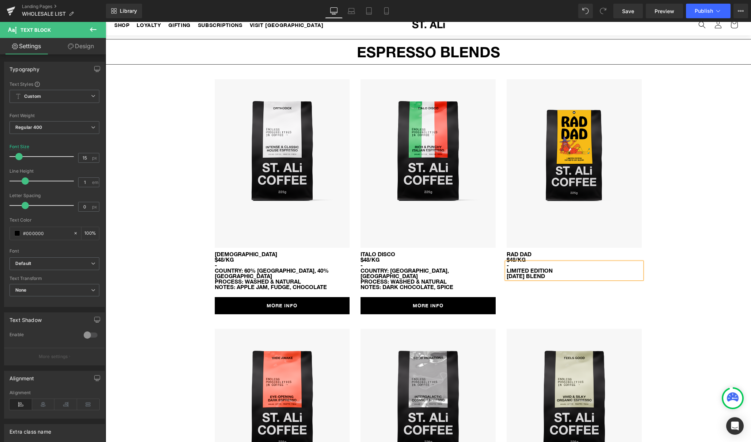
scroll to position [23, 0]
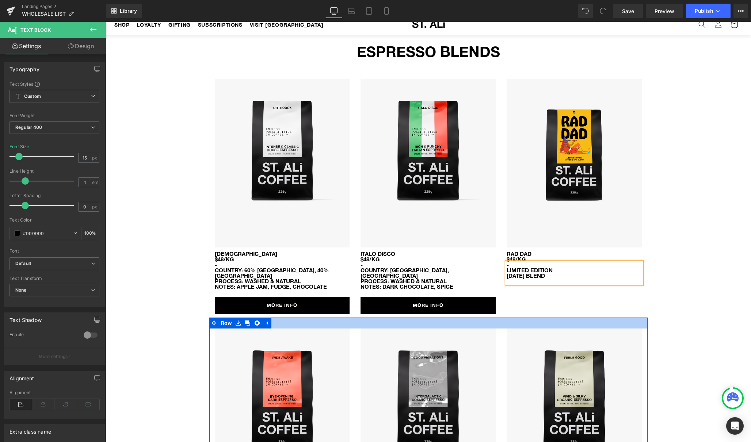
click at [530, 318] on div at bounding box center [428, 323] width 438 height 11
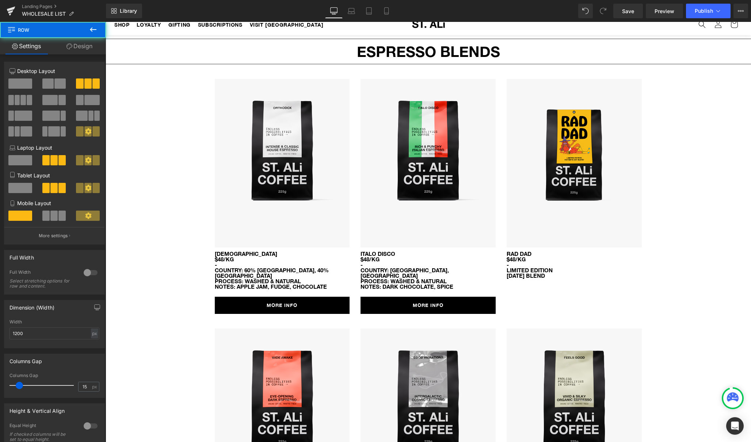
click at [446, 297] on link "MORE INFO" at bounding box center [427, 305] width 135 height 17
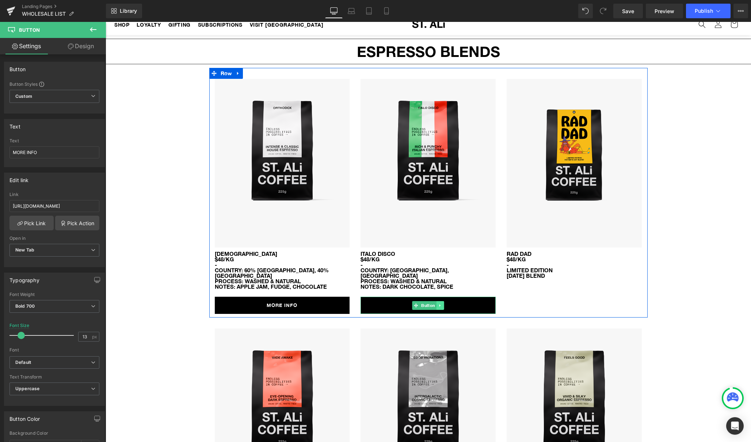
click at [440, 303] on icon at bounding box center [440, 305] width 4 height 4
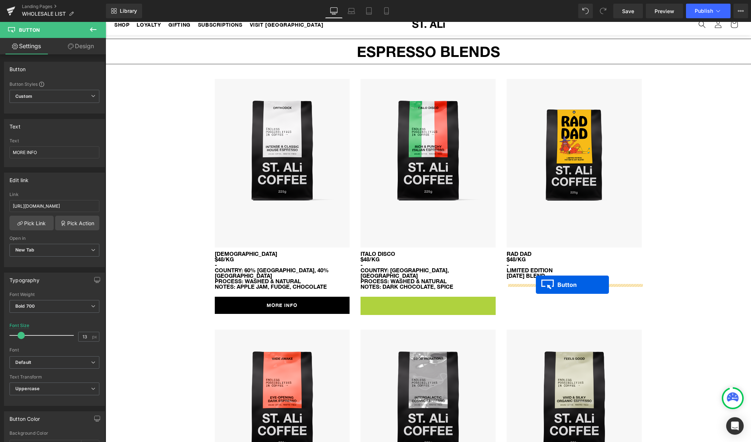
drag, startPoint x: 404, startPoint y: 301, endPoint x: 536, endPoint y: 285, distance: 132.8
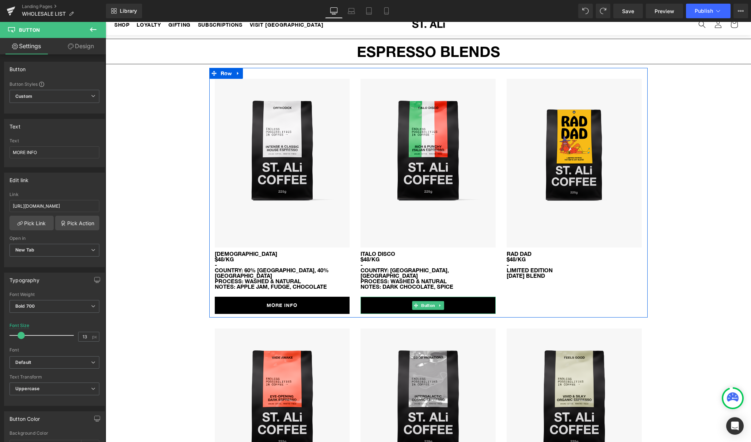
click at [441, 303] on icon at bounding box center [440, 305] width 4 height 4
click at [438, 303] on link at bounding box center [437, 305] width 8 height 9
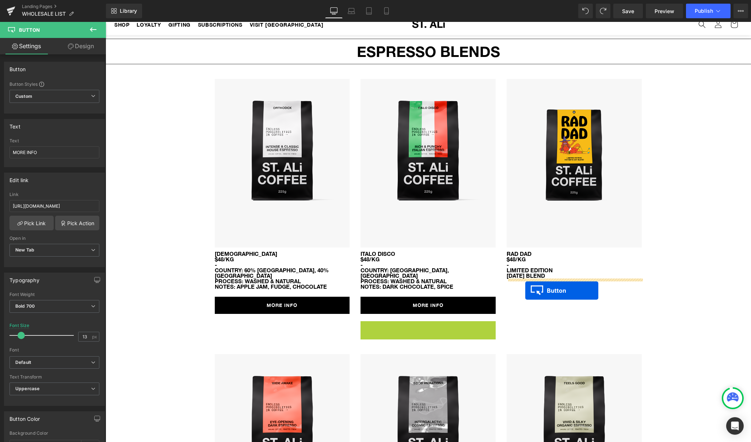
drag, startPoint x: 414, startPoint y: 323, endPoint x: 525, endPoint y: 291, distance: 115.9
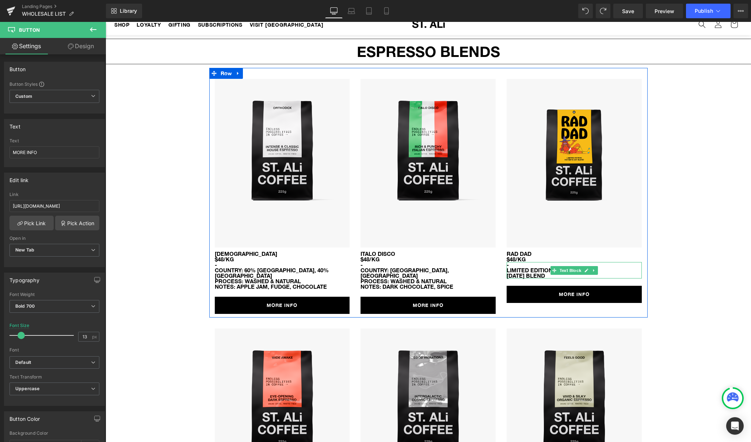
click at [570, 275] on p "- LIMITED EDITION [DATE] BLEND" at bounding box center [573, 270] width 135 height 16
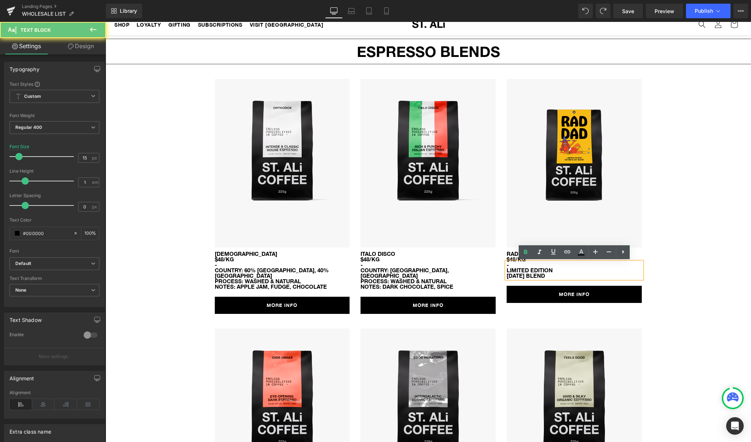
click at [567, 275] on p "- LIMITED EDITION [DATE] BLEND" at bounding box center [573, 270] width 135 height 16
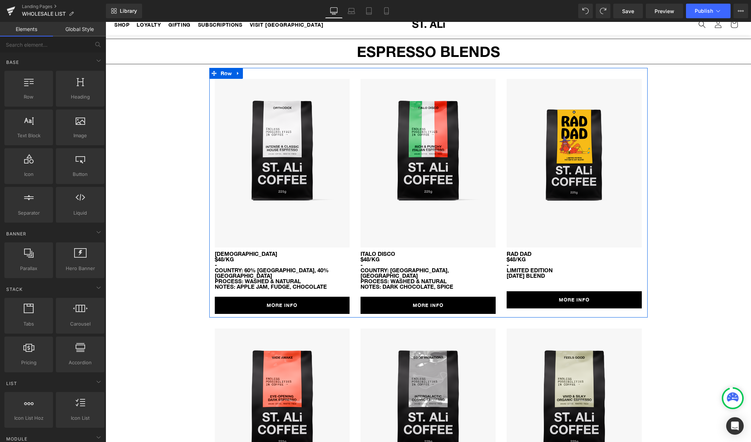
click at [515, 304] on link "MORE INFO" at bounding box center [573, 299] width 135 height 17
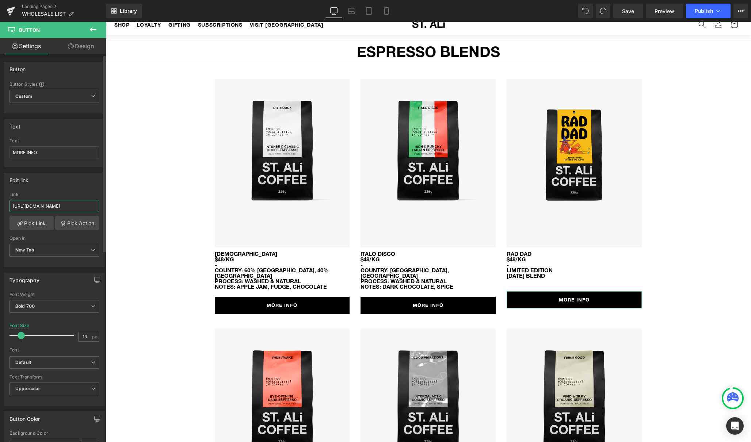
click at [45, 206] on input "[URL][DOMAIN_NAME]" at bounding box center [54, 206] width 90 height 12
paste input "rad-dad-fathers-day-blend"
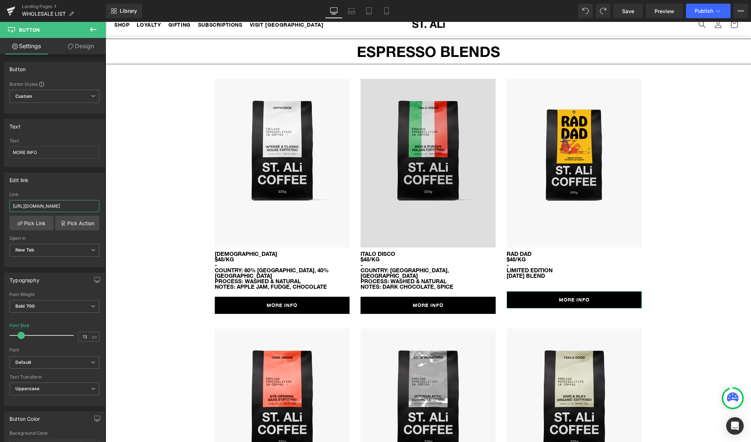
scroll to position [0, 37]
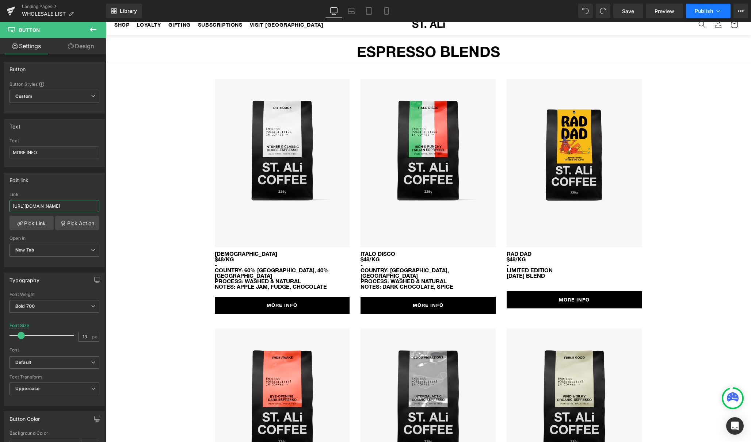
type input "[URL][DOMAIN_NAME]"
click at [699, 12] on span "Publish" at bounding box center [703, 11] width 18 height 6
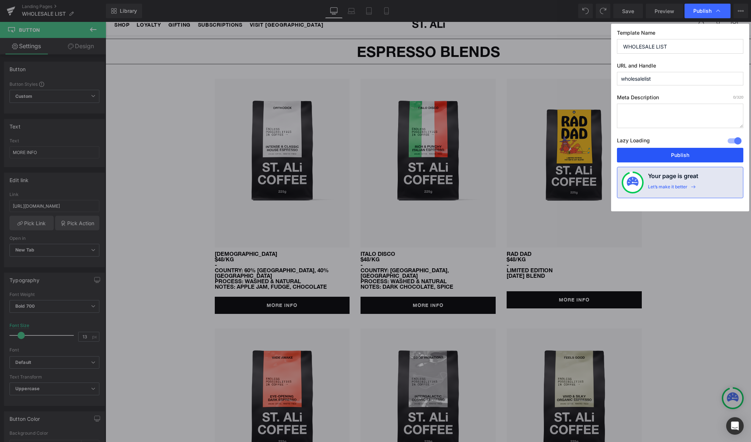
click at [663, 154] on button "Publish" at bounding box center [680, 155] width 126 height 15
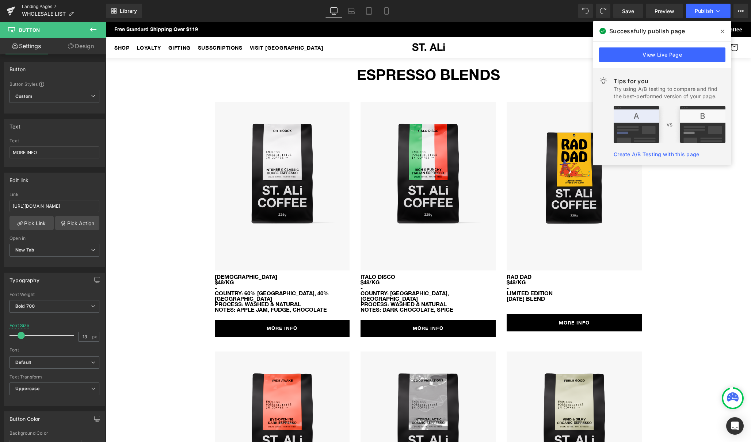
scroll to position [3, 0]
click at [719, 30] on span at bounding box center [722, 32] width 12 height 12
